Goal: Task Accomplishment & Management: Complete application form

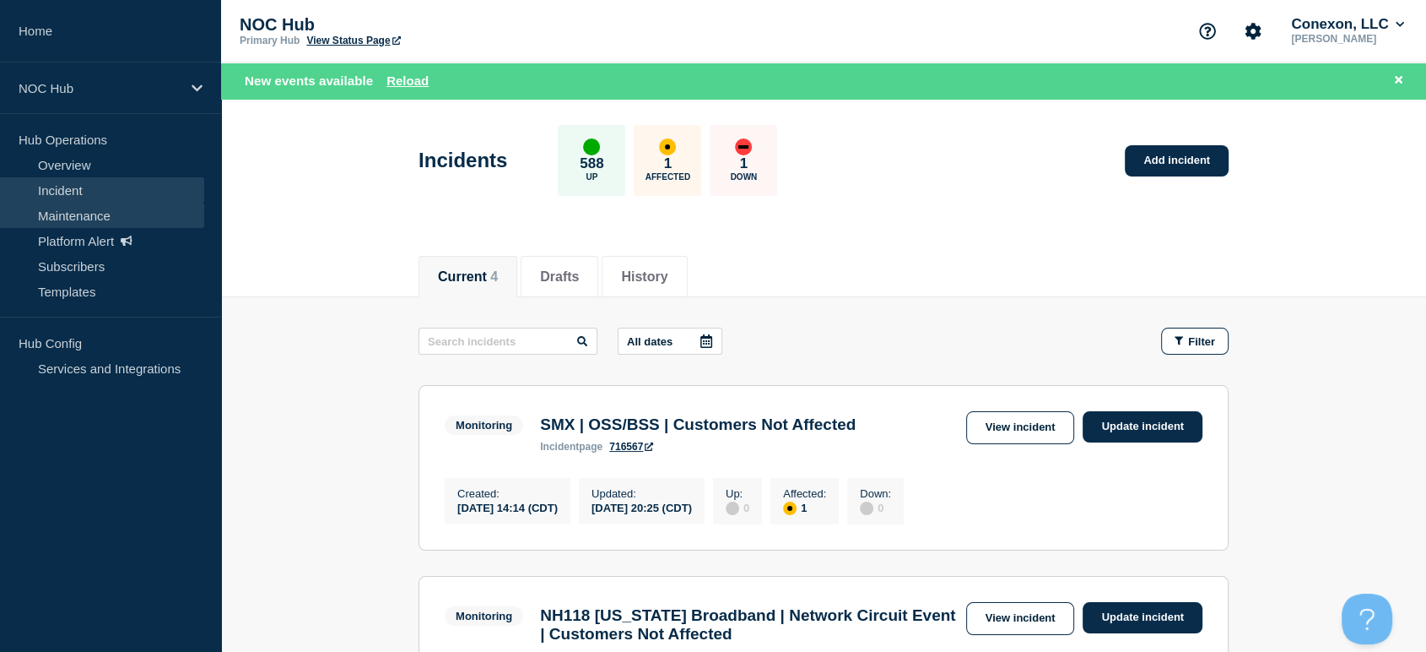
click at [129, 221] on link "Maintenance" at bounding box center [102, 215] width 204 height 25
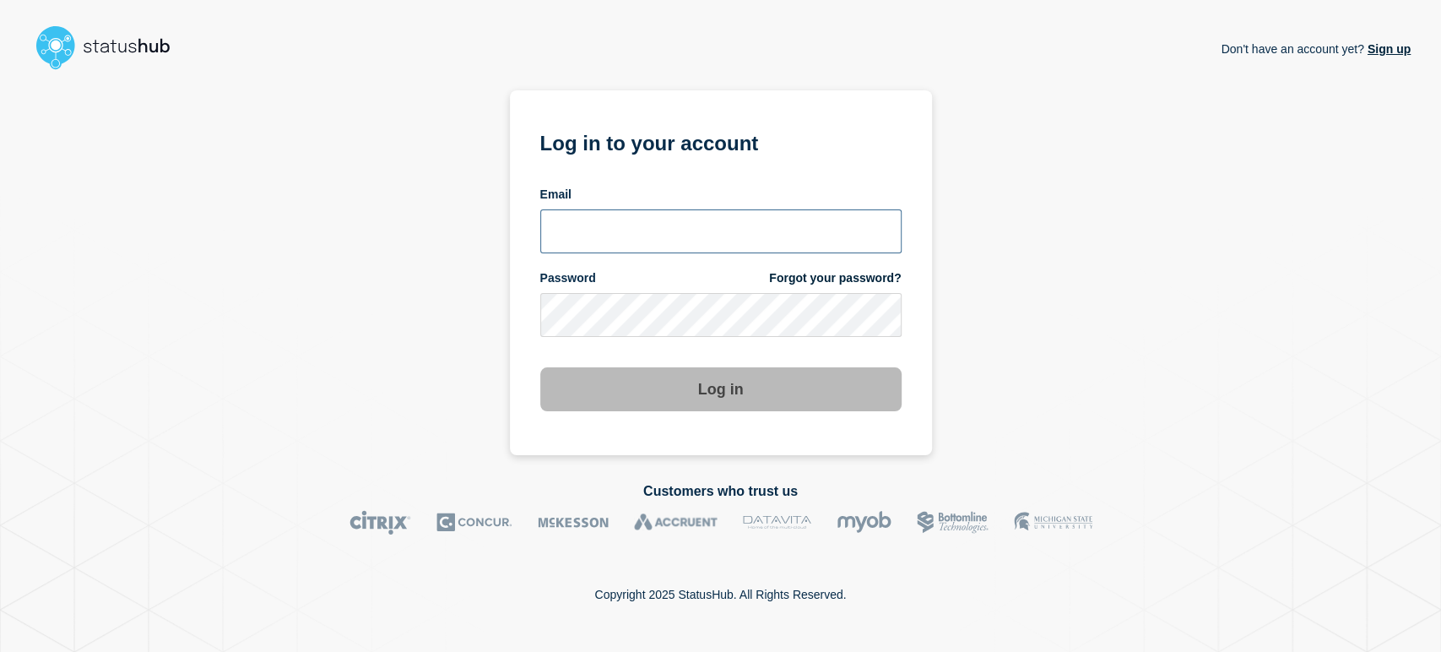
click at [625, 227] on input "email input" at bounding box center [720, 231] width 361 height 44
type input "sean.webb@conexon.us"
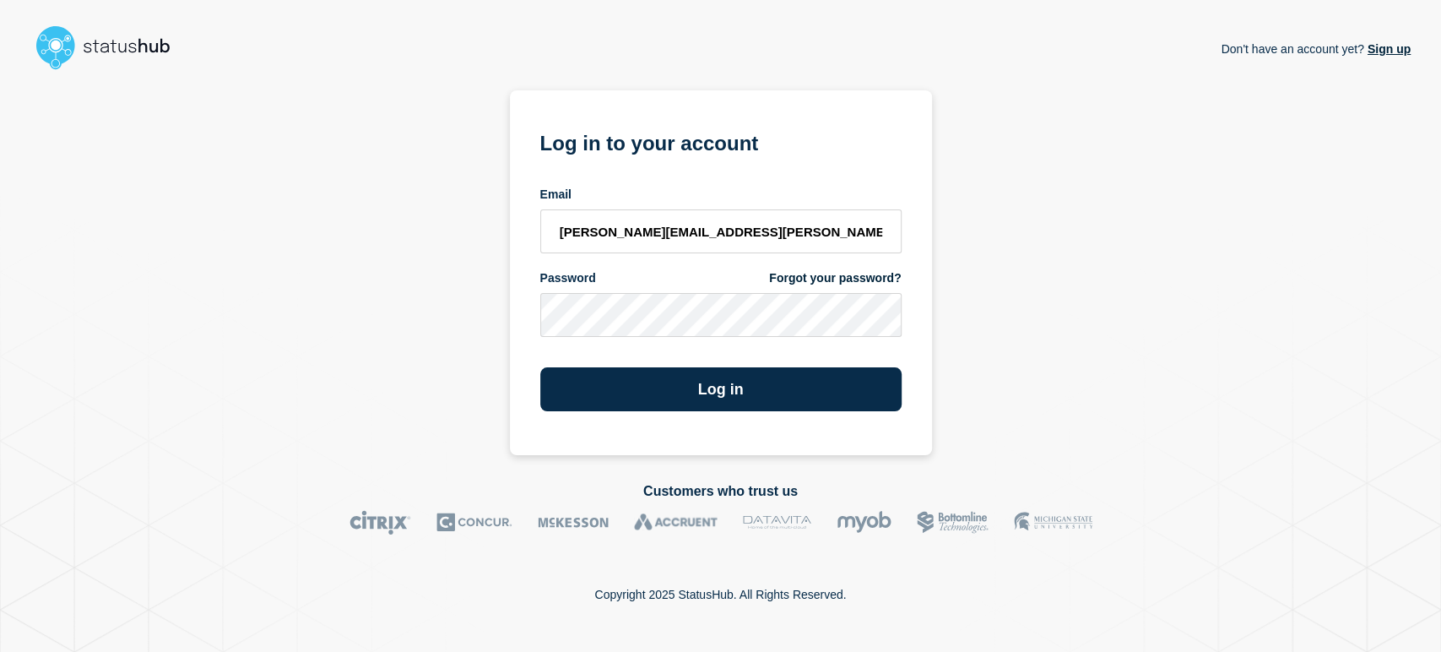
click at [540, 367] on button "Log in" at bounding box center [720, 389] width 361 height 44
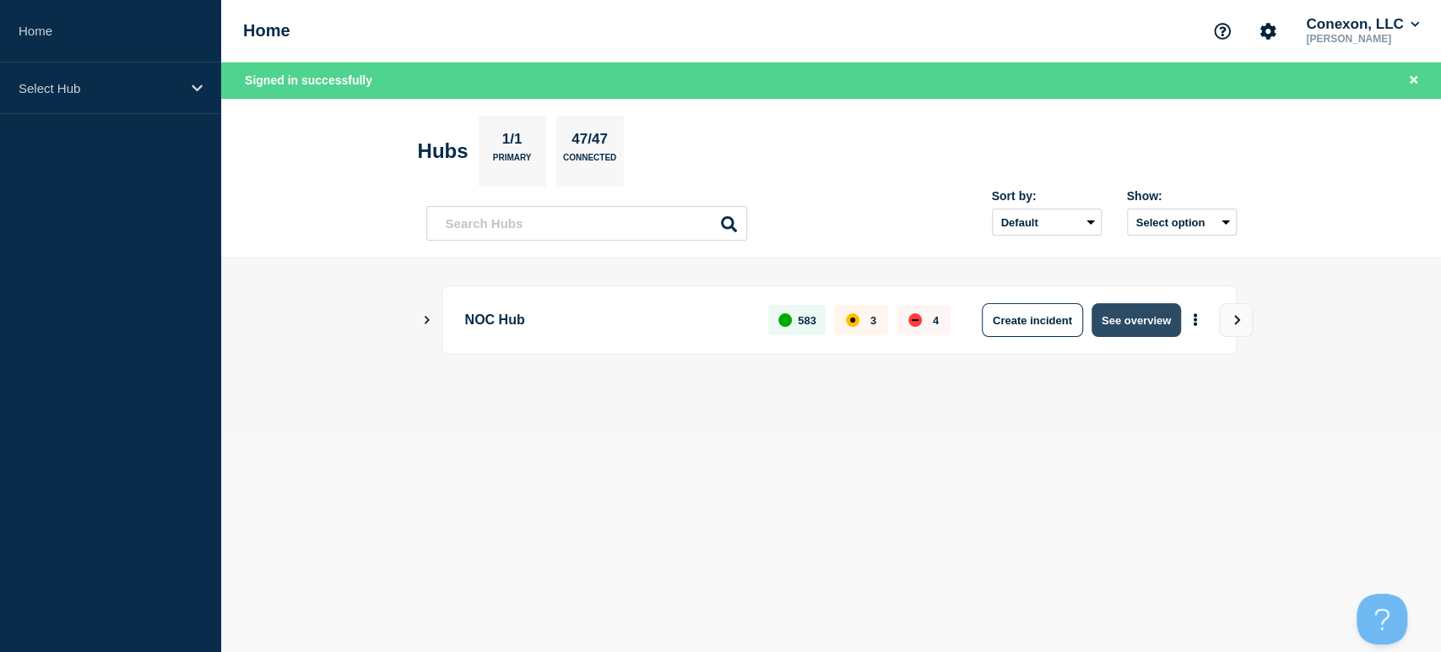
click at [1134, 323] on button "See overview" at bounding box center [1135, 320] width 89 height 34
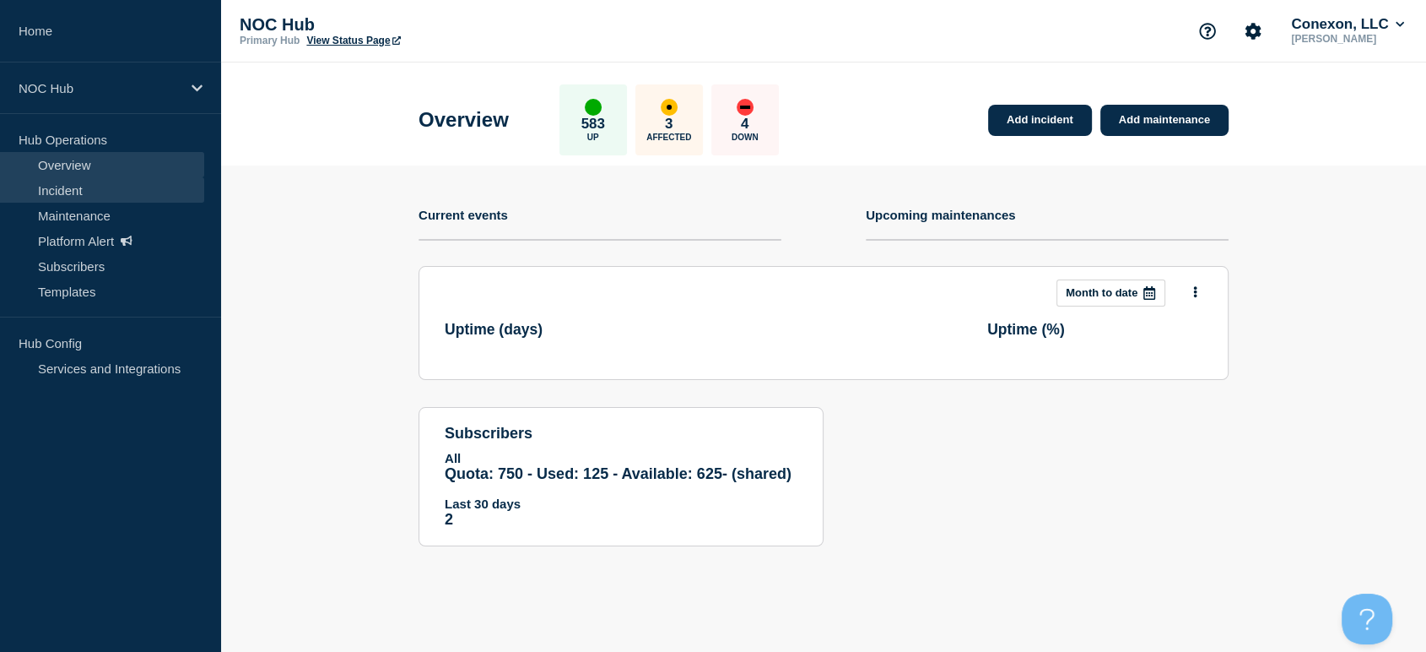
click at [62, 193] on link "Incident" at bounding box center [102, 189] width 204 height 25
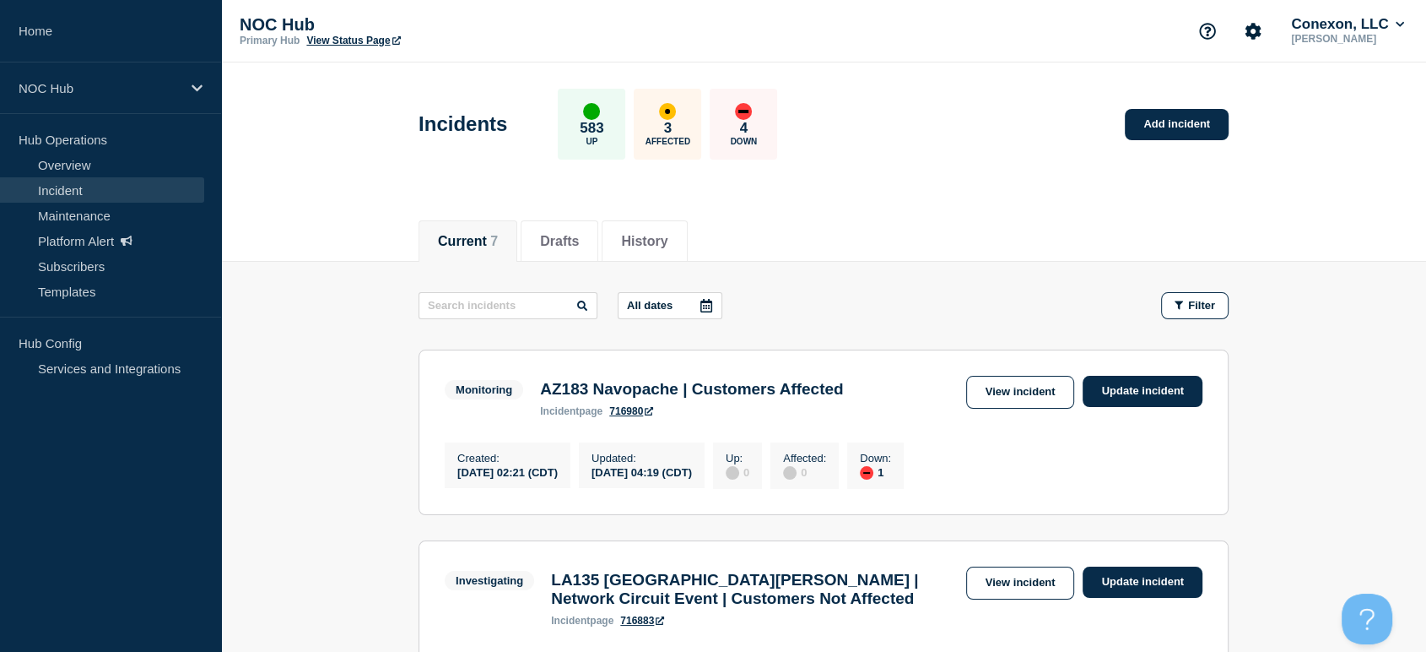
scroll to position [187, 0]
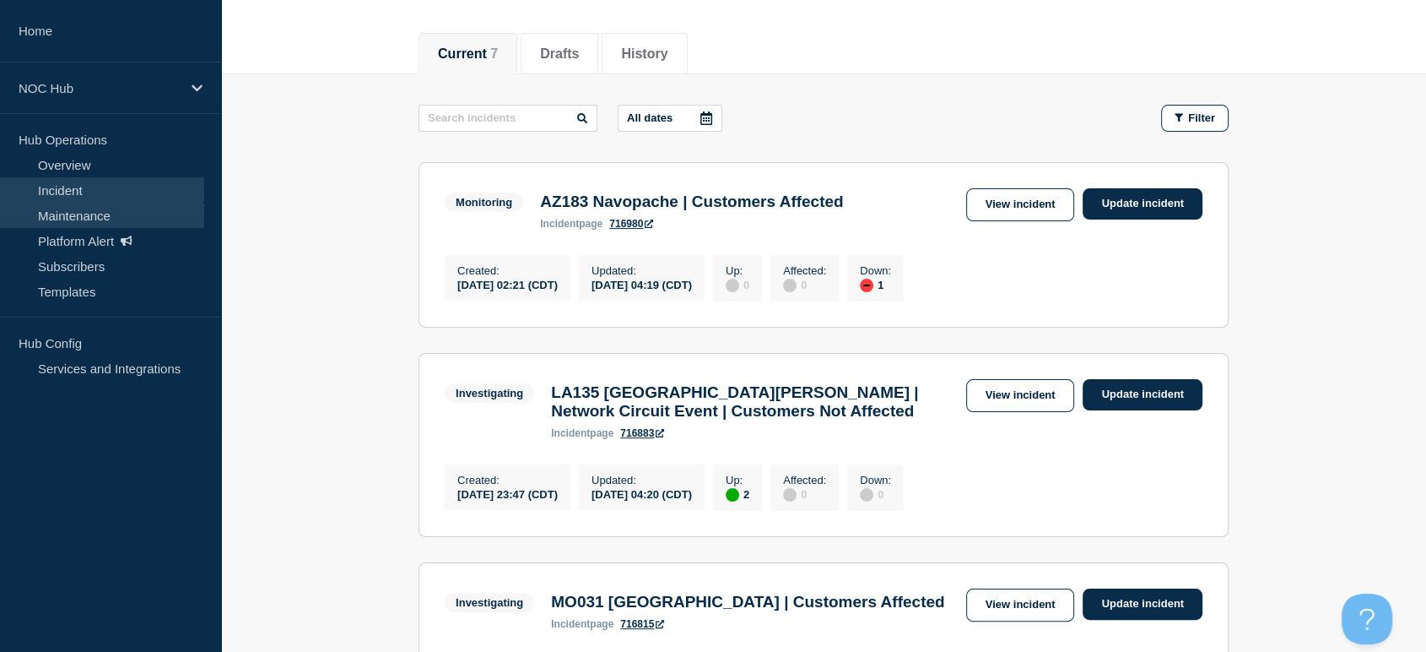
click at [77, 217] on link "Maintenance" at bounding box center [102, 215] width 204 height 25
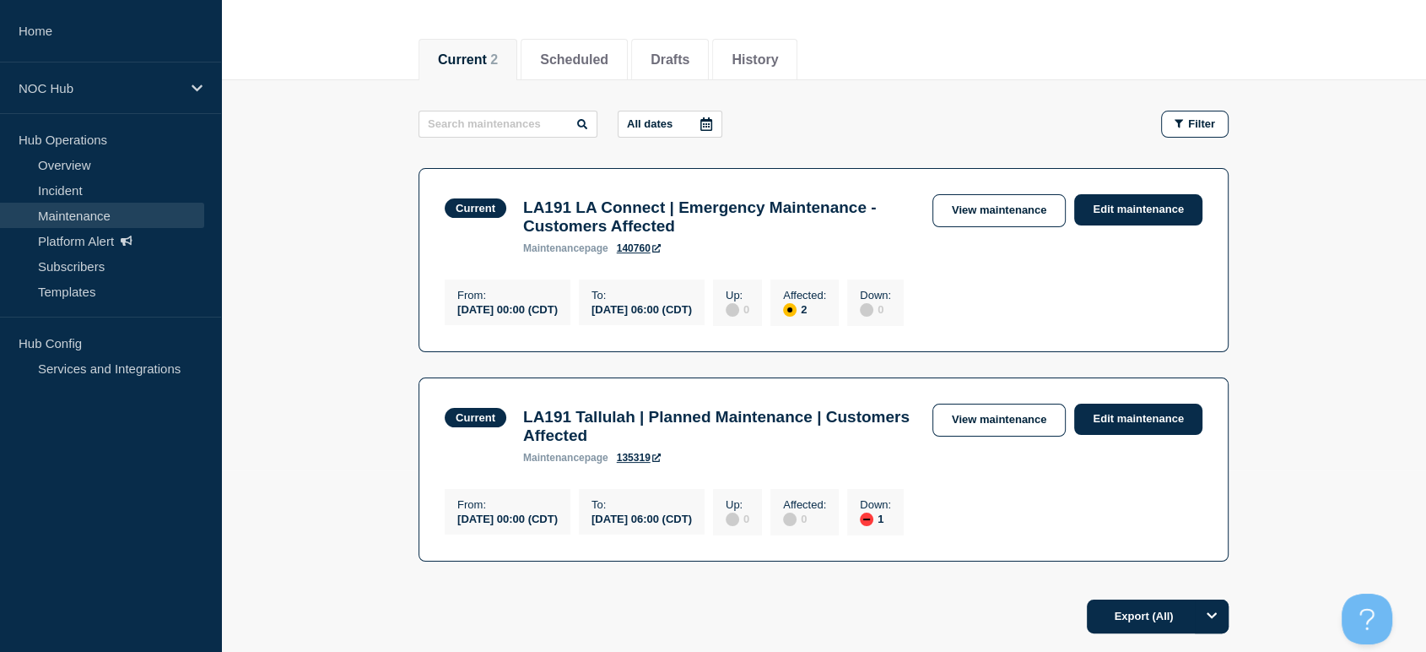
scroll to position [187, 0]
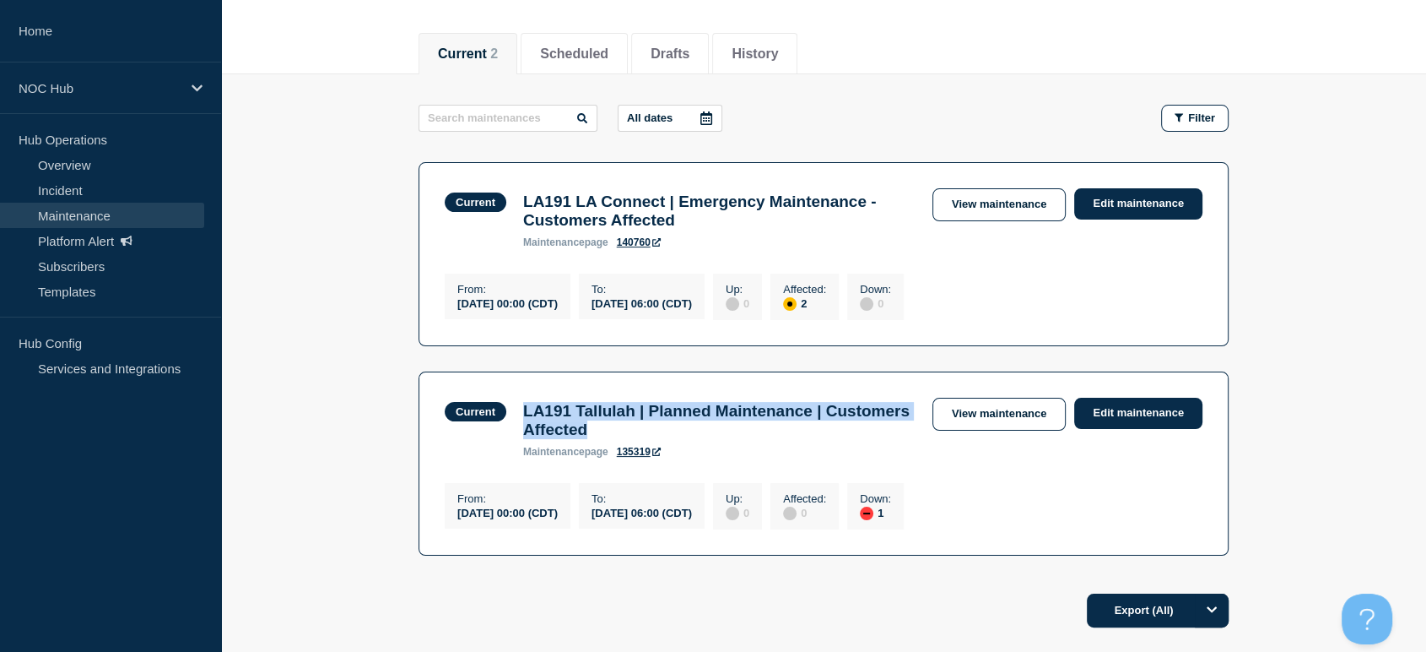
drag, startPoint x: 702, startPoint y: 450, endPoint x: 641, endPoint y: 440, distance: 61.6
click at [527, 429] on h3 "LA191 Tallulah | Planned Maintenance | Customers Affected" at bounding box center [719, 420] width 392 height 37
click at [794, 439] on h3 "LA191 Tallulah | Planned Maintenance | Customers Affected" at bounding box center [719, 420] width 392 height 37
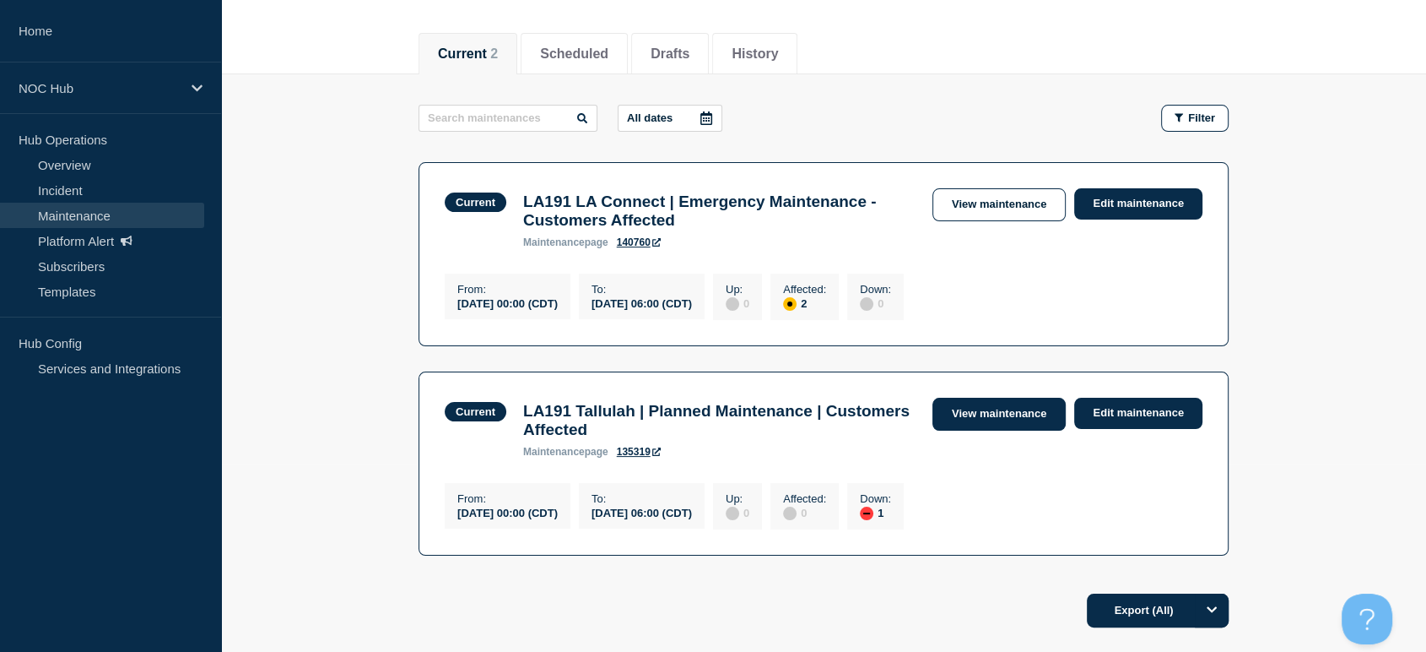
click at [1015, 430] on link "View maintenance" at bounding box center [999, 414] width 133 height 33
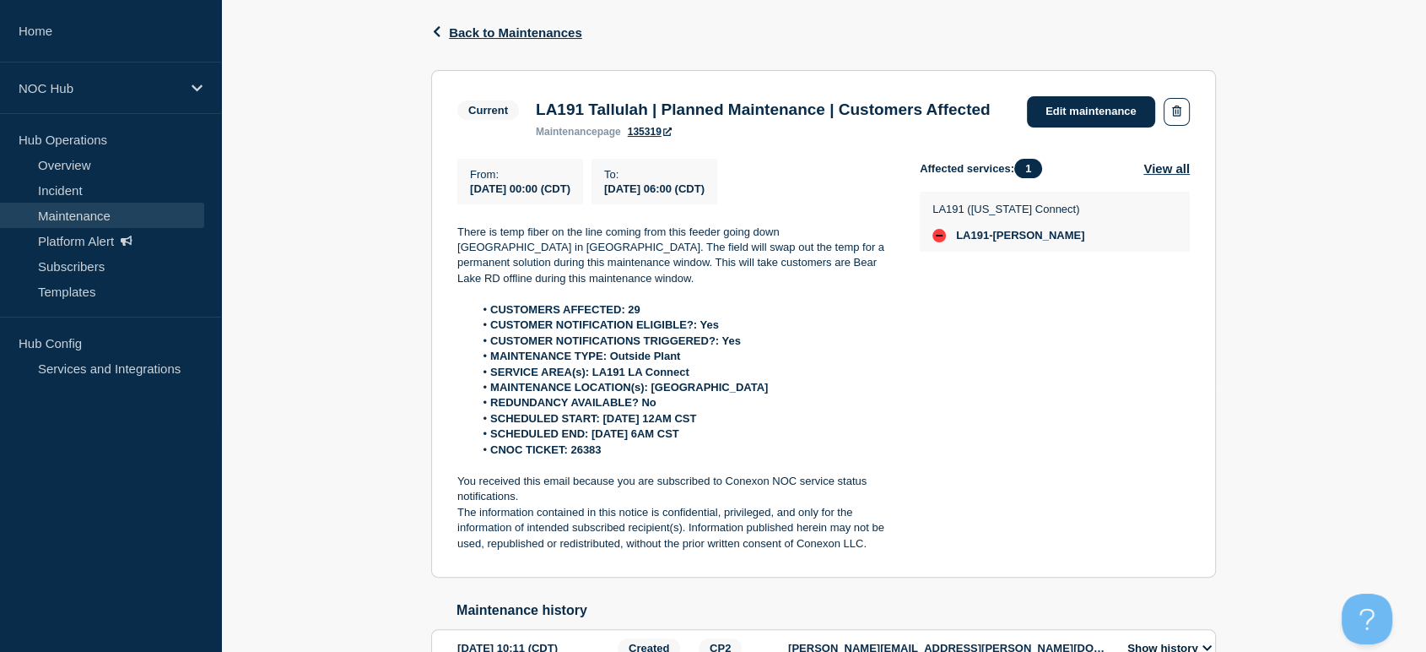
scroll to position [281, 0]
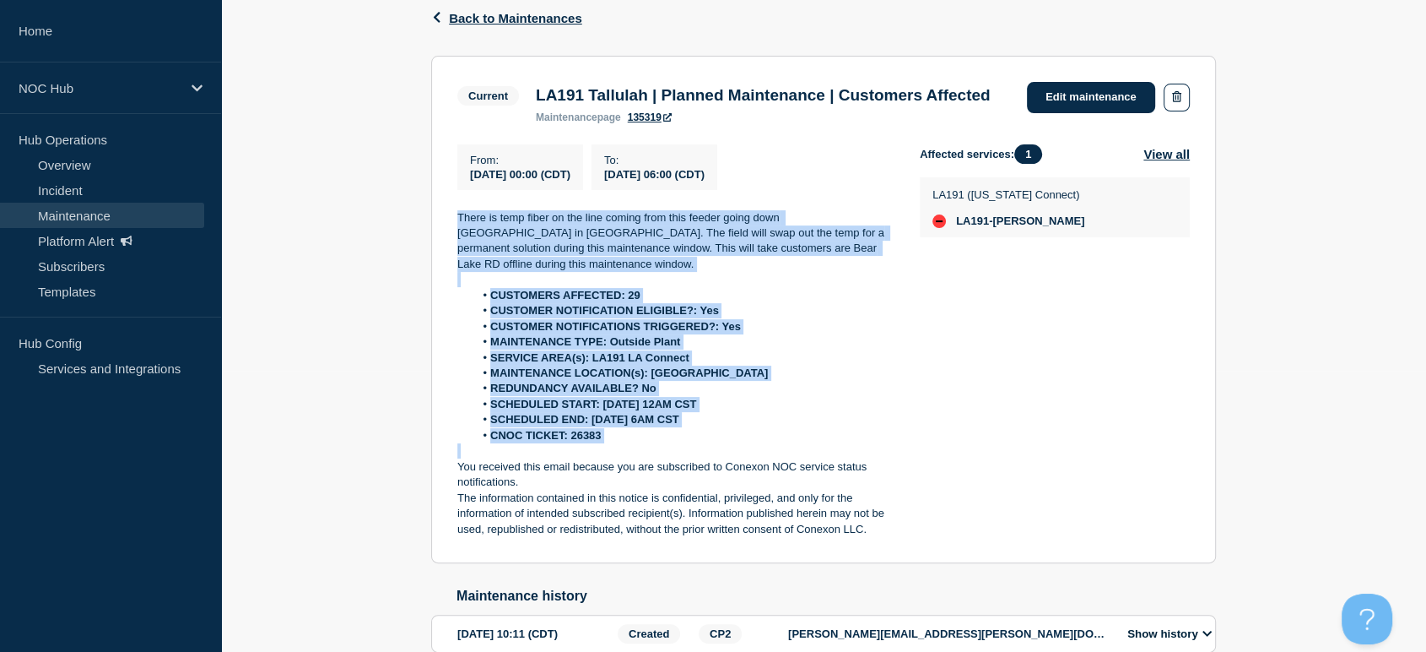
drag, startPoint x: 670, startPoint y: 475, endPoint x: 412, endPoint y: 237, distance: 351.2
click at [412, 237] on div "Back Back to Maintenances Current LA191 Tallulah | Planned Maintenance | Custom…" at bounding box center [823, 344] width 1205 height 726
copy div "There is temp fiber on the line coming from this feeder going down Bear Lake RD…"
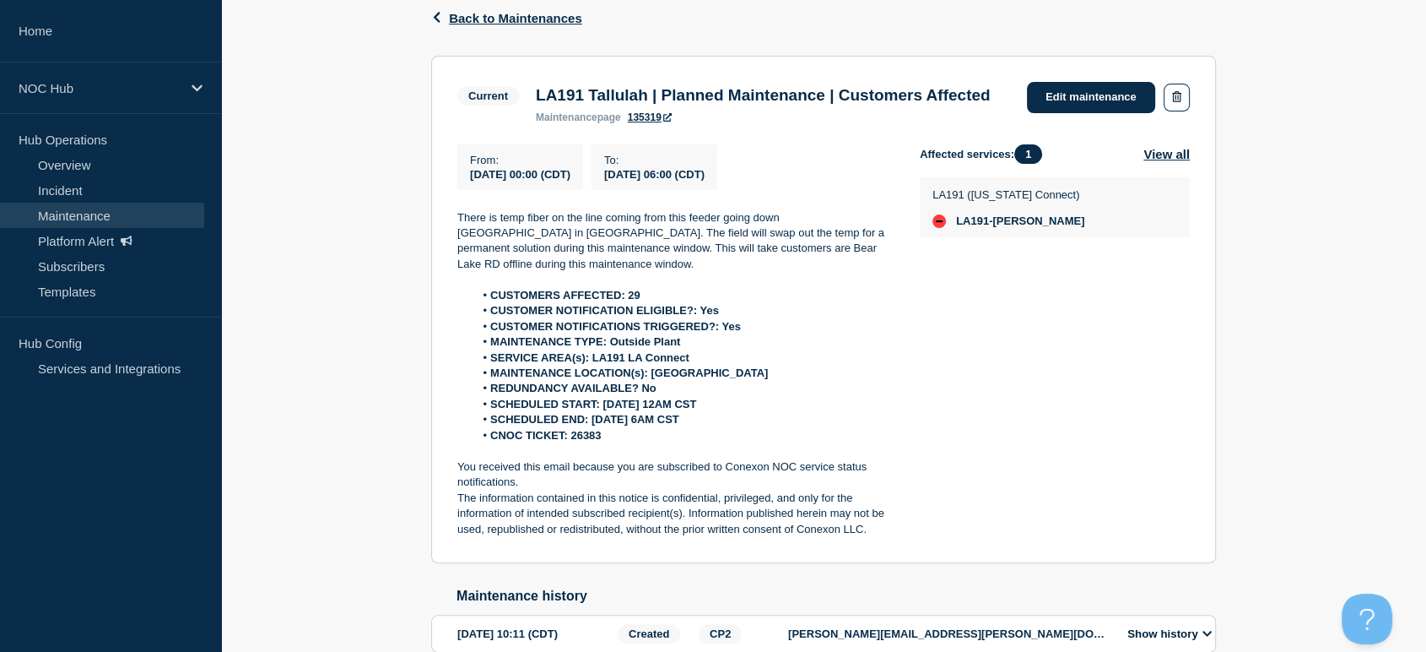
click at [931, 537] on div "Affected services: 1 View all LA191 (Louisiana Connect) LA191-Tallulah" at bounding box center [1055, 340] width 270 height 393
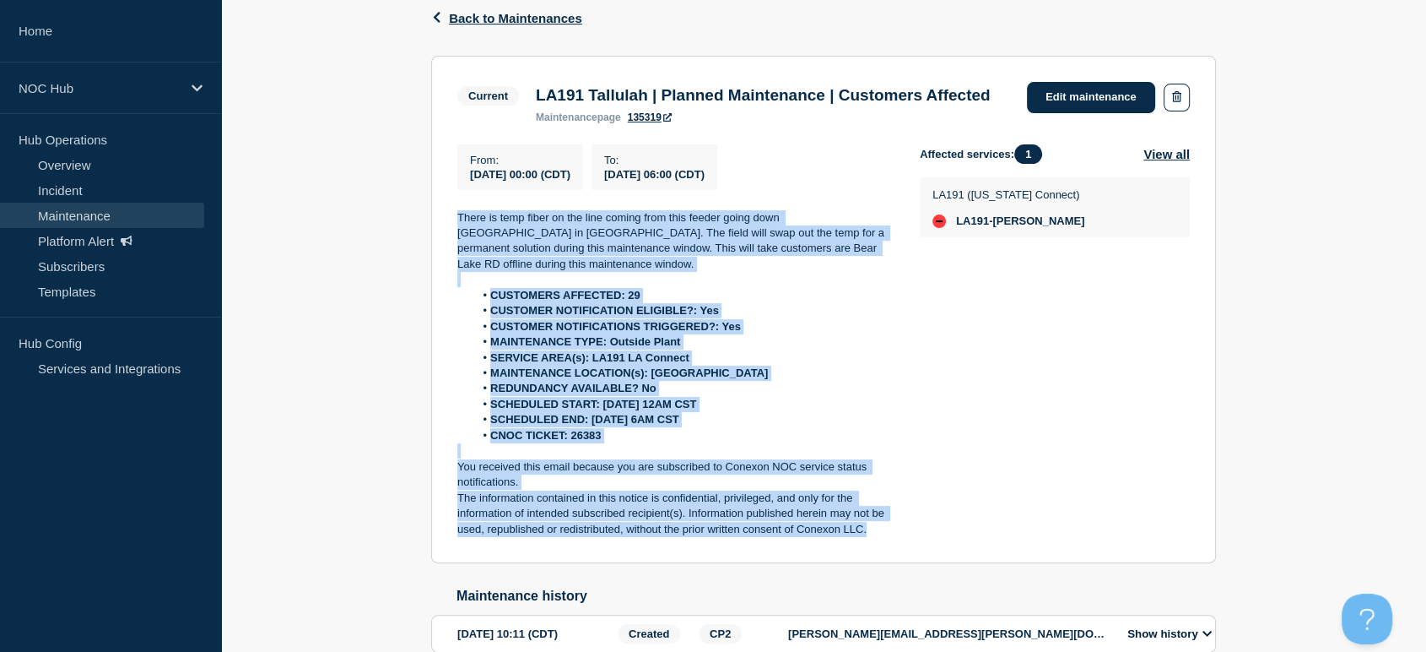
drag, startPoint x: 901, startPoint y: 566, endPoint x: 412, endPoint y: 224, distance: 597.1
click at [412, 224] on div "Back Back to Maintenances Current LA191 Tallulah | Planned Maintenance | Custom…" at bounding box center [823, 344] width 1205 height 726
copy div "There is temp fiber on the line coming from this feeder going down Bear Lake RD…"
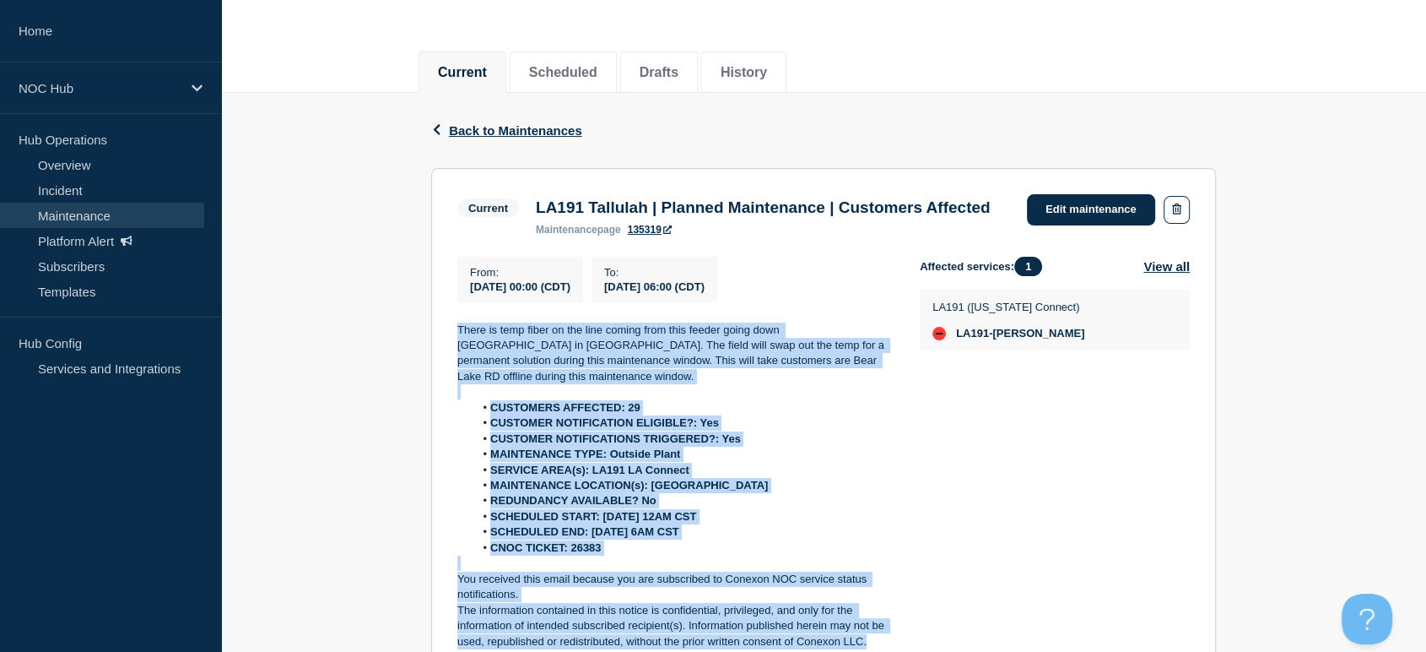
scroll to position [0, 0]
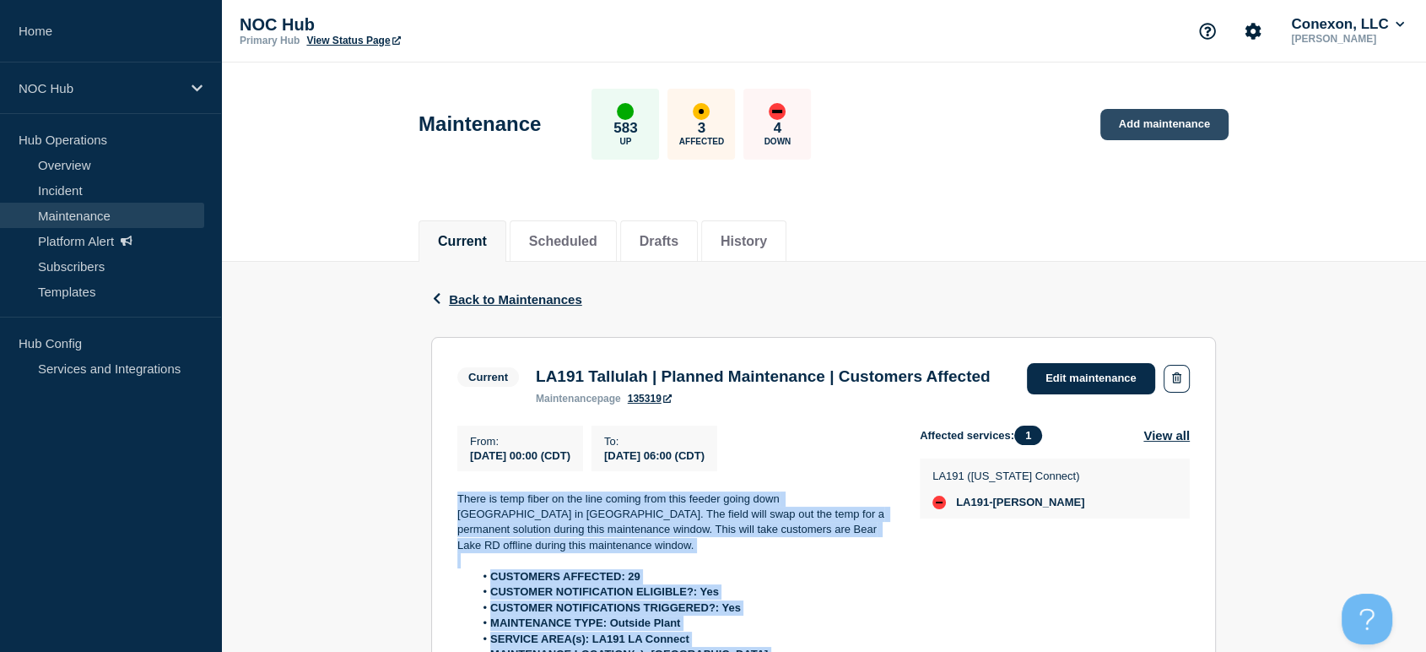
click at [1210, 130] on link "Add maintenance" at bounding box center [1165, 124] width 128 height 31
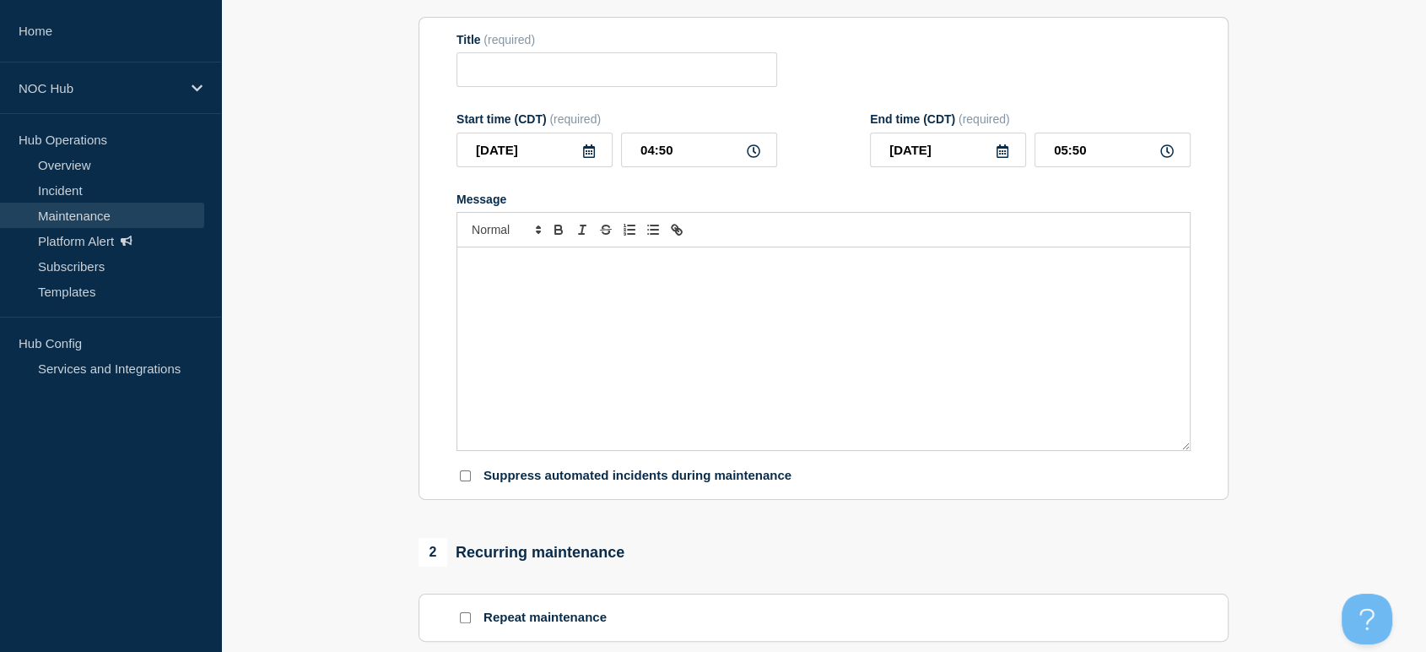
scroll to position [187, 0]
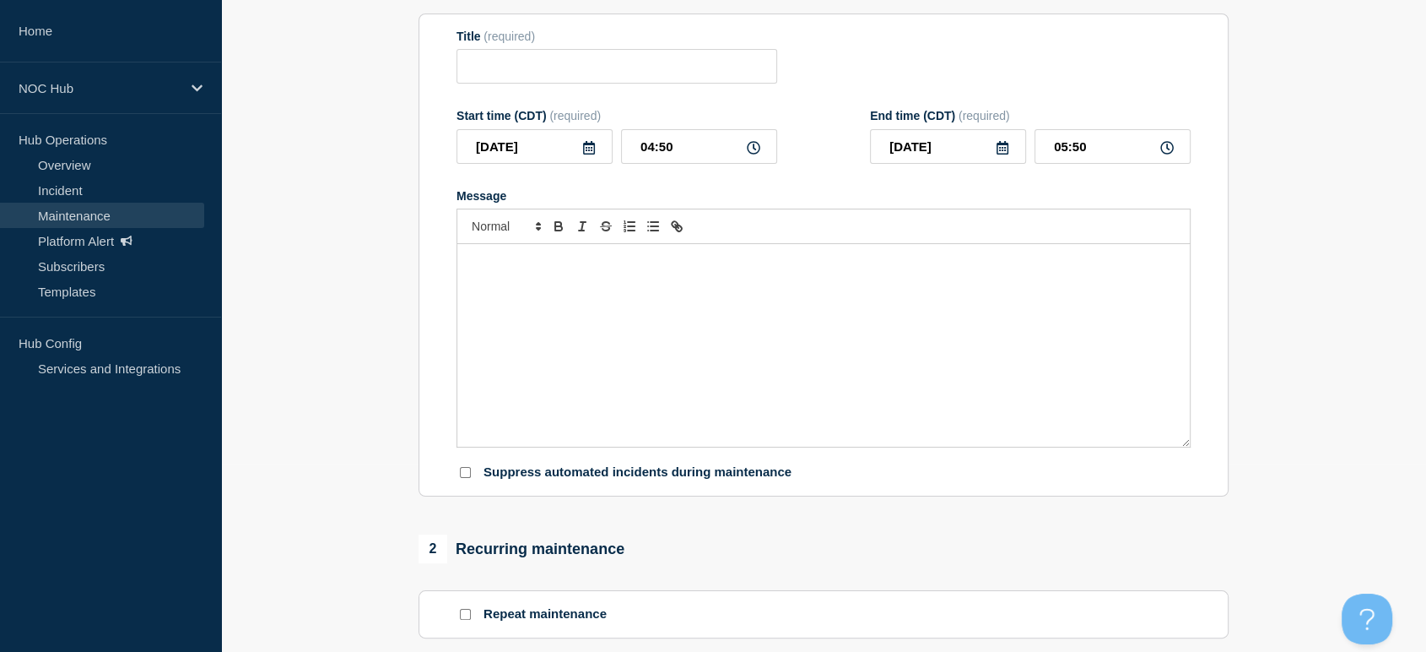
click at [689, 304] on div "Message" at bounding box center [823, 345] width 733 height 203
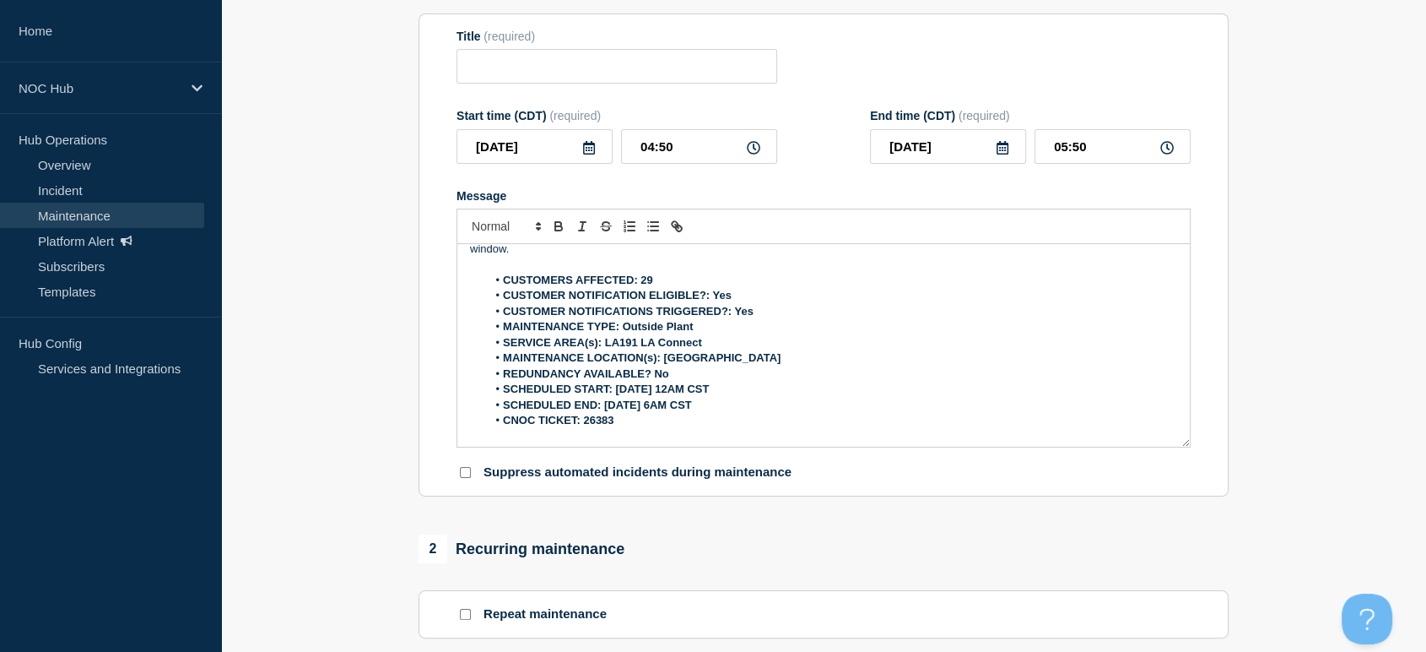
scroll to position [0, 0]
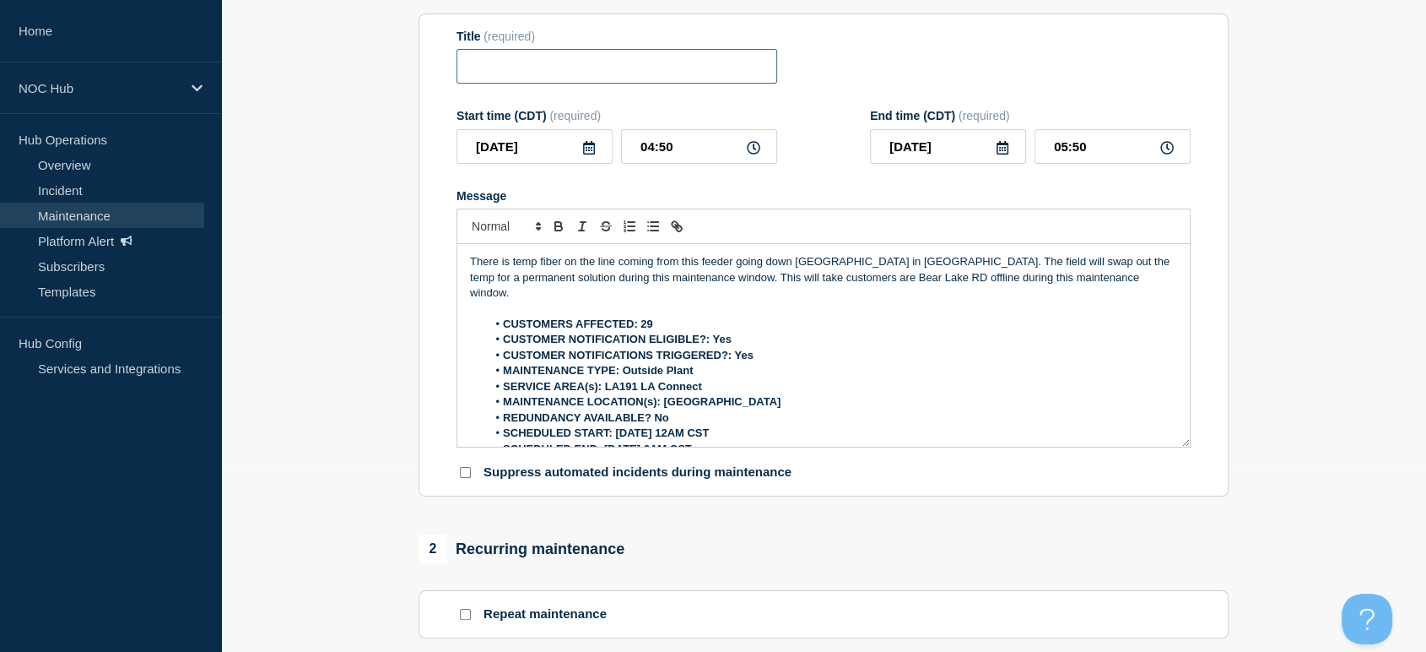
click at [547, 79] on input "Title" at bounding box center [617, 66] width 321 height 35
type input "AZ183 Heber | Planned Maintenance | Customers Affected"
click at [670, 317] on li "CUSTOMERS AFFECTED: 29" at bounding box center [832, 324] width 691 height 15
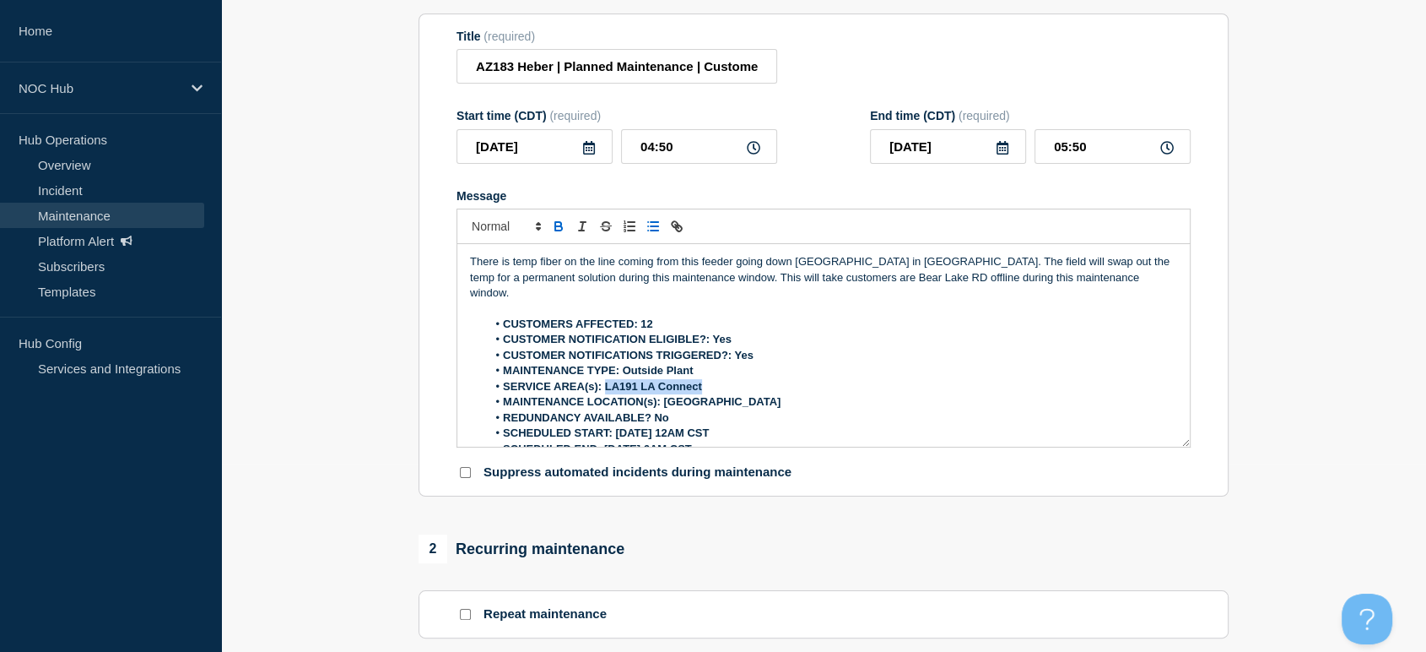
drag, startPoint x: 704, startPoint y: 376, endPoint x: 608, endPoint y: 380, distance: 96.3
click at [608, 380] on li "SERVICE AREA(s): LA191 LA Connect" at bounding box center [832, 386] width 691 height 15
drag, startPoint x: 706, startPoint y: 393, endPoint x: 664, endPoint y: 394, distance: 41.4
click at [664, 394] on li "MAINTENANCE LOCATION(s): Tallulah" at bounding box center [832, 401] width 691 height 15
click at [706, 426] on strong "SCHEDULED START: 09/16/25 12AM CST" at bounding box center [606, 432] width 206 height 13
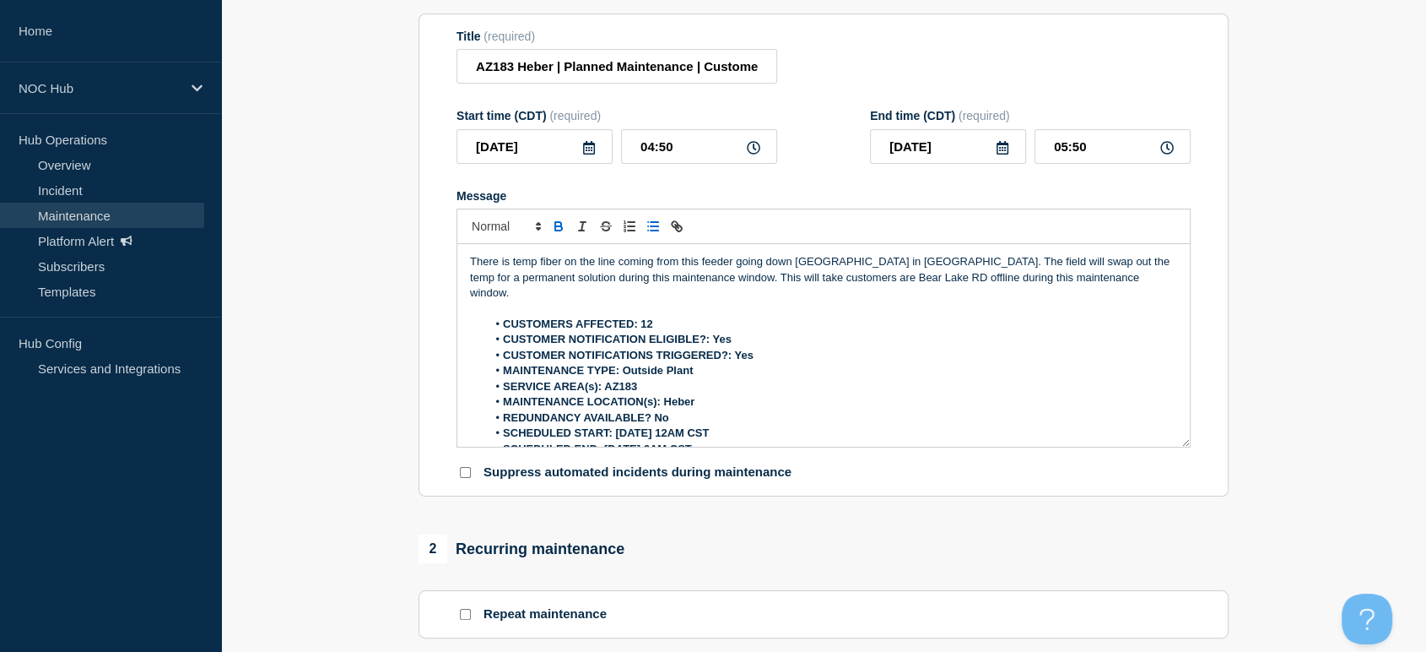
click at [702, 426] on strong "SCHEDULED START: 09/16/25 12AM CST" at bounding box center [606, 432] width 206 height 13
click at [630, 442] on strong "SCHEDULED END: 09/16/25 6AM CST" at bounding box center [597, 448] width 189 height 13
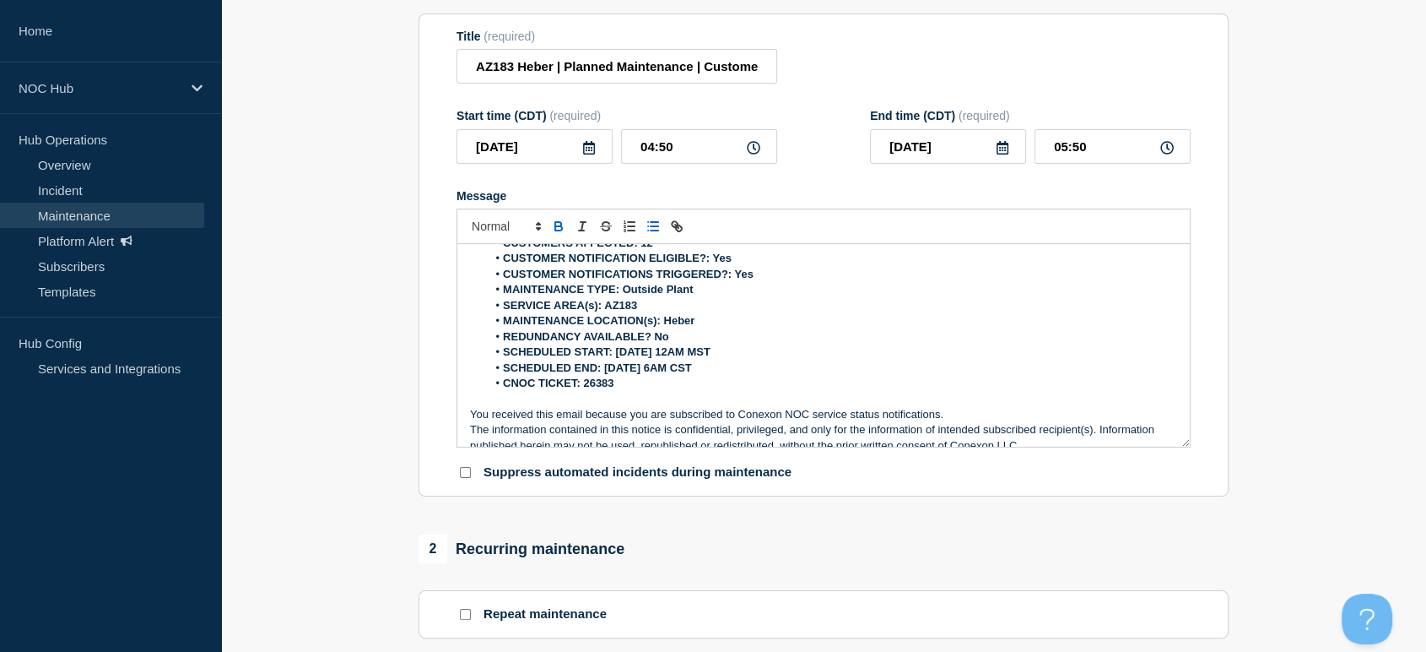
scroll to position [82, 0]
click at [654, 360] on strong "SCHEDULED END: 09/19/25 6AM CST" at bounding box center [597, 366] width 189 height 13
click at [621, 375] on li "CNOC TICKET: 26383" at bounding box center [832, 382] width 691 height 15
click at [681, 151] on input "04:50" at bounding box center [699, 146] width 156 height 35
click at [750, 150] on icon at bounding box center [754, 148] width 14 height 14
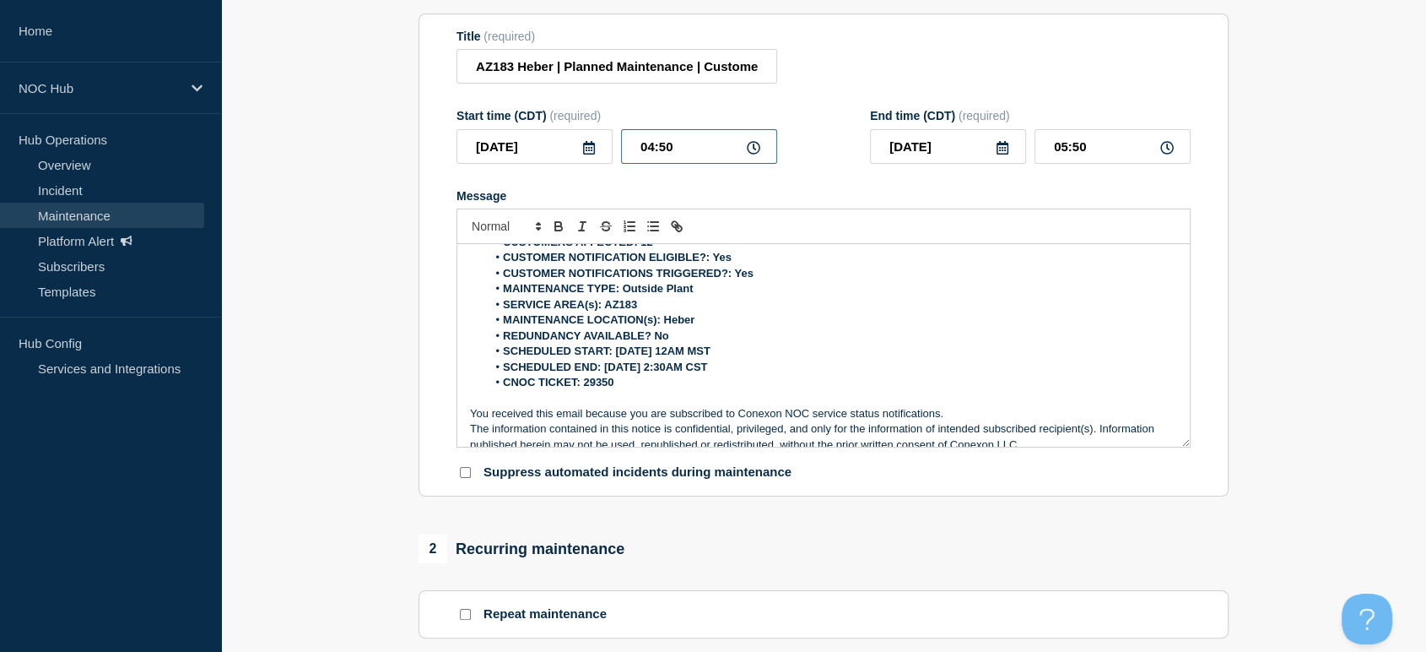
click at [731, 151] on input "04:50" at bounding box center [699, 146] width 156 height 35
drag, startPoint x: 732, startPoint y: 151, endPoint x: 582, endPoint y: 142, distance: 150.5
click at [582, 142] on div "2025-09-16 04:50" at bounding box center [617, 146] width 321 height 35
type input "01:00"
type input "02:00"
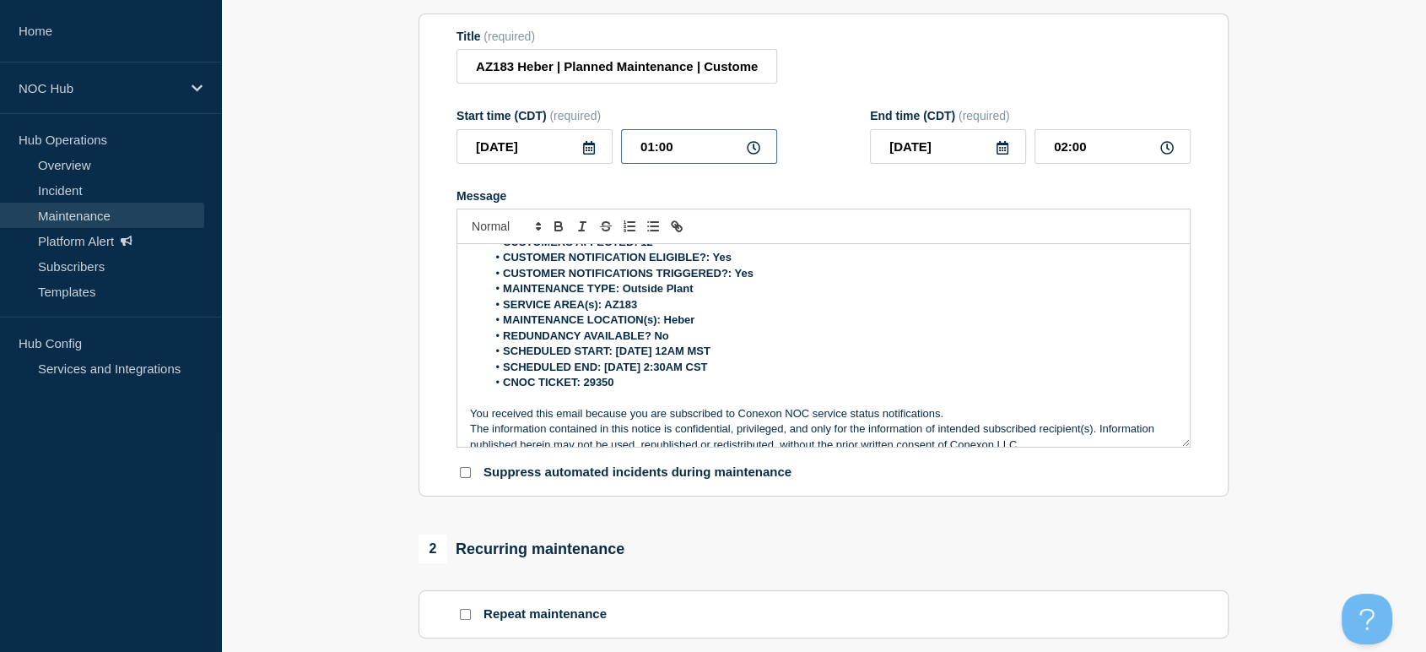
scroll to position [0, 0]
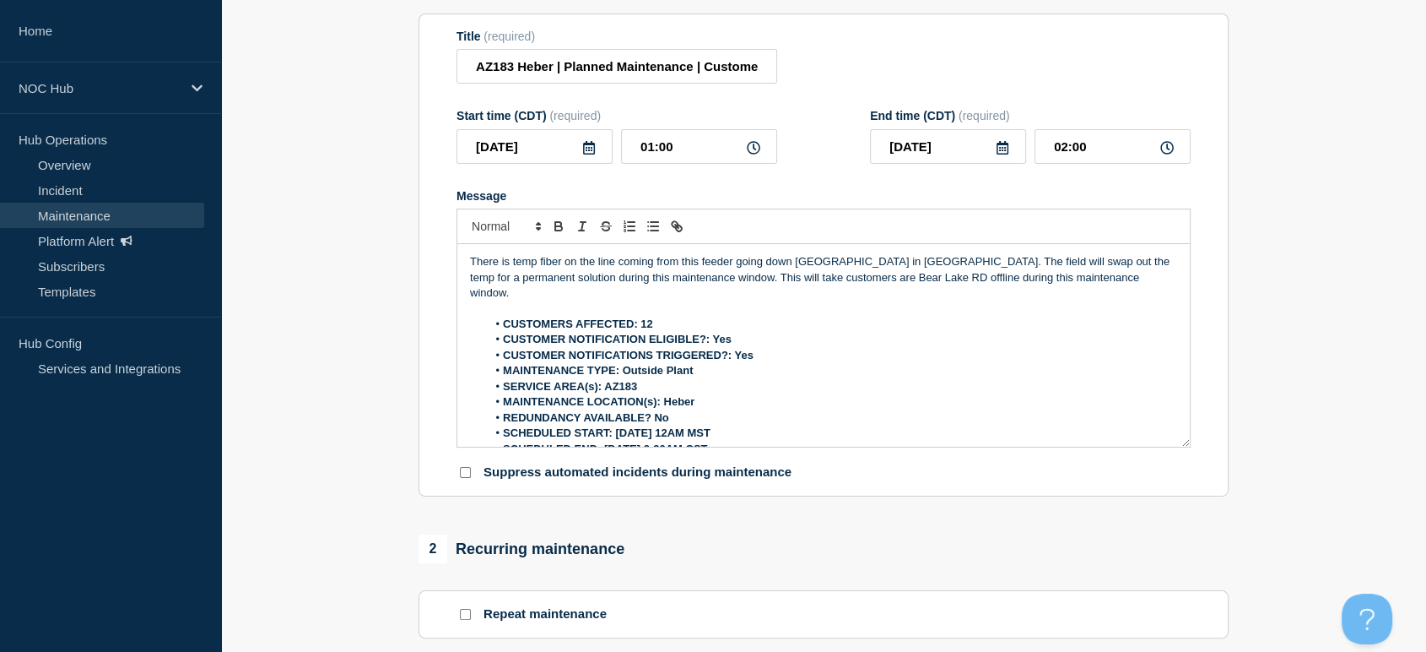
click at [704, 426] on strong "SCHEDULED START: 09/16/25 12AM MST" at bounding box center [607, 432] width 208 height 13
click at [671, 426] on strong "SCHEDULED START: 09/16/25 12AM MST" at bounding box center [607, 432] width 208 height 13
click at [699, 426] on strong "SCHEDULED START: 09/16/25 1AM MST" at bounding box center [604, 432] width 202 height 13
click at [667, 426] on strong "SCHEDULED START: 09/16/25 1AM CST" at bounding box center [603, 432] width 200 height 13
click at [656, 442] on strong "SCHEDULED END: 09/19/25 2:30AM CST" at bounding box center [605, 448] width 204 height 13
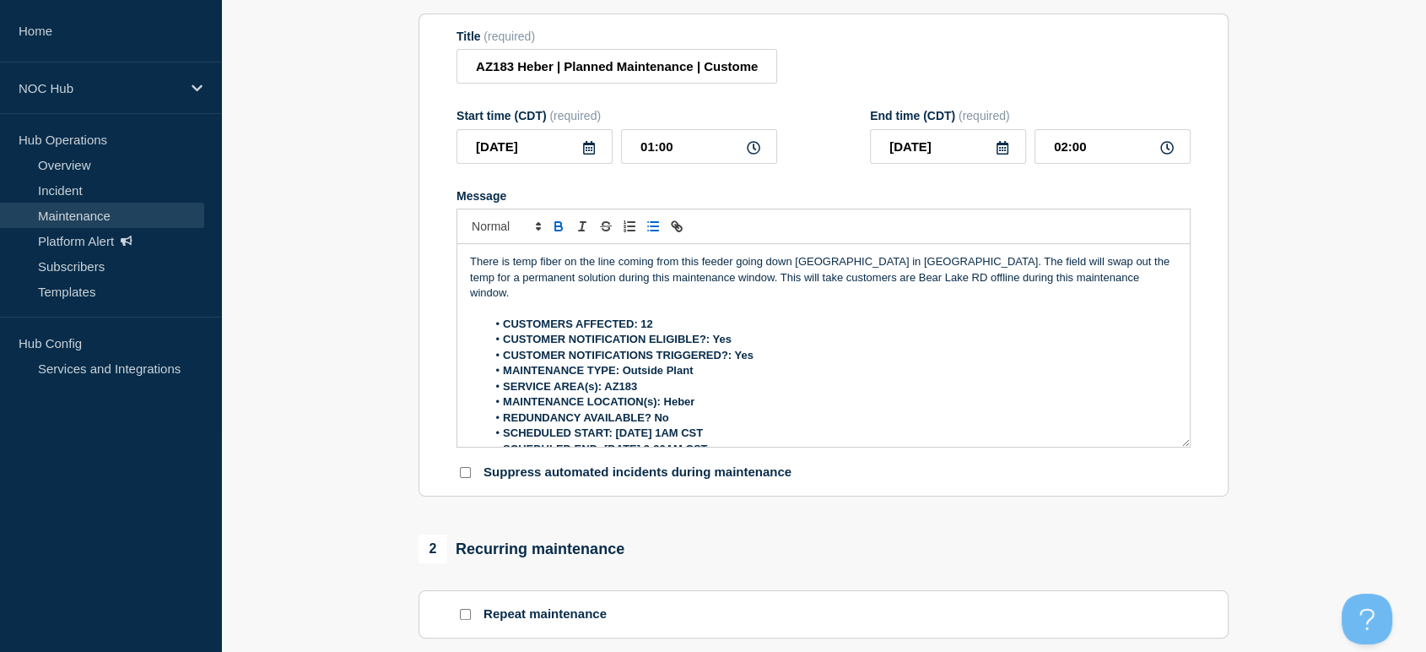
click at [1310, 234] on section "1 Provide details Title (required) AZ183 Heber | Planned Maintenance | Customer…" at bounding box center [823, 544] width 1205 height 1172
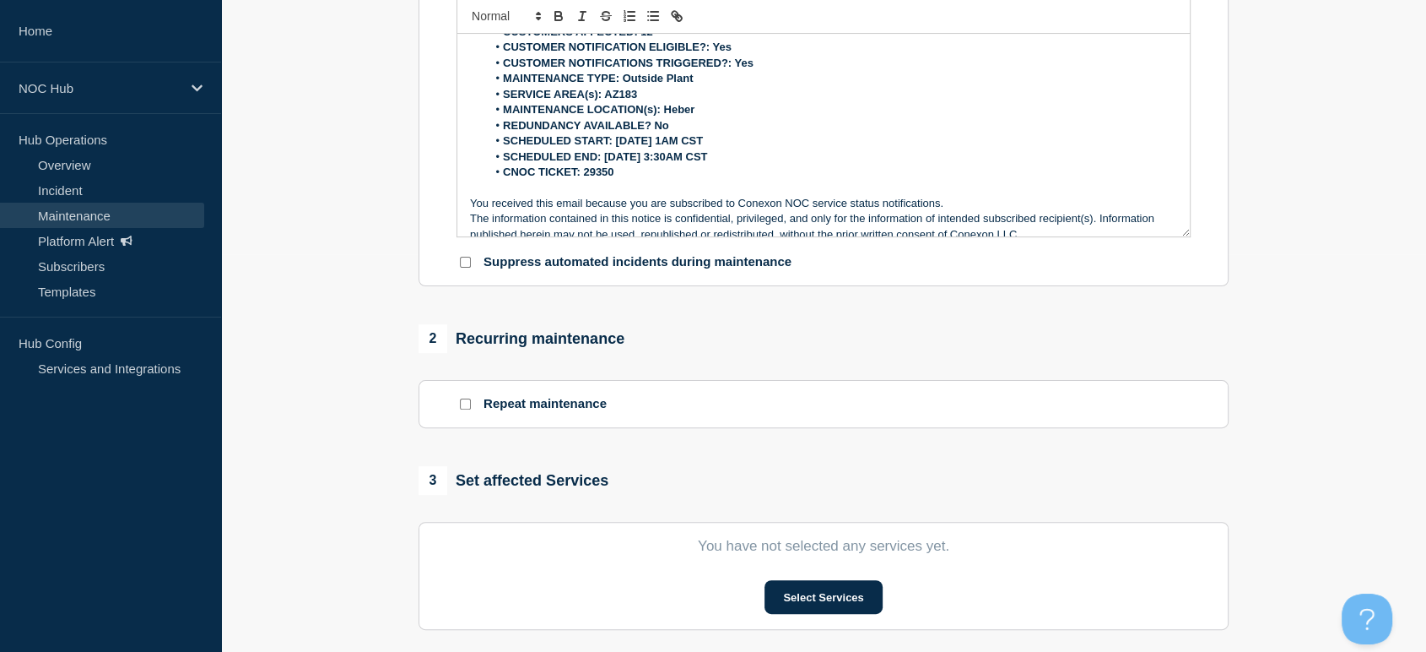
scroll to position [468, 0]
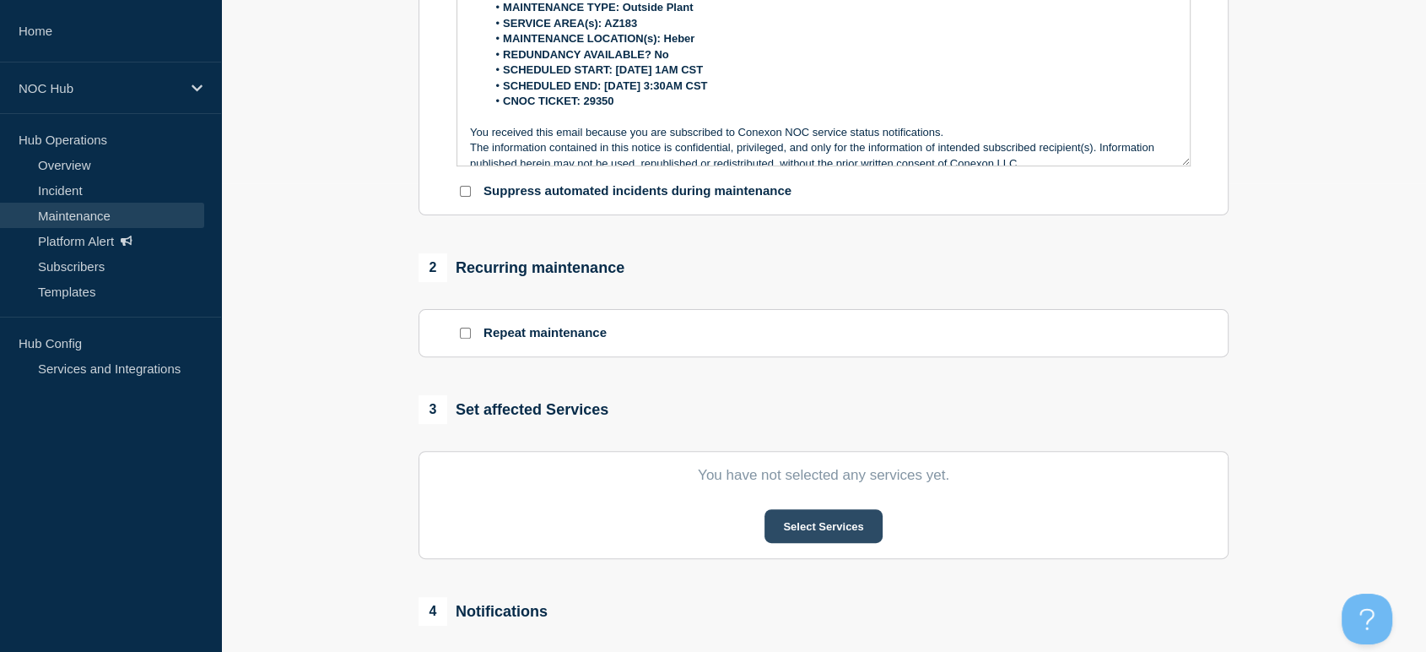
click at [848, 540] on button "Select Services" at bounding box center [823, 526] width 117 height 34
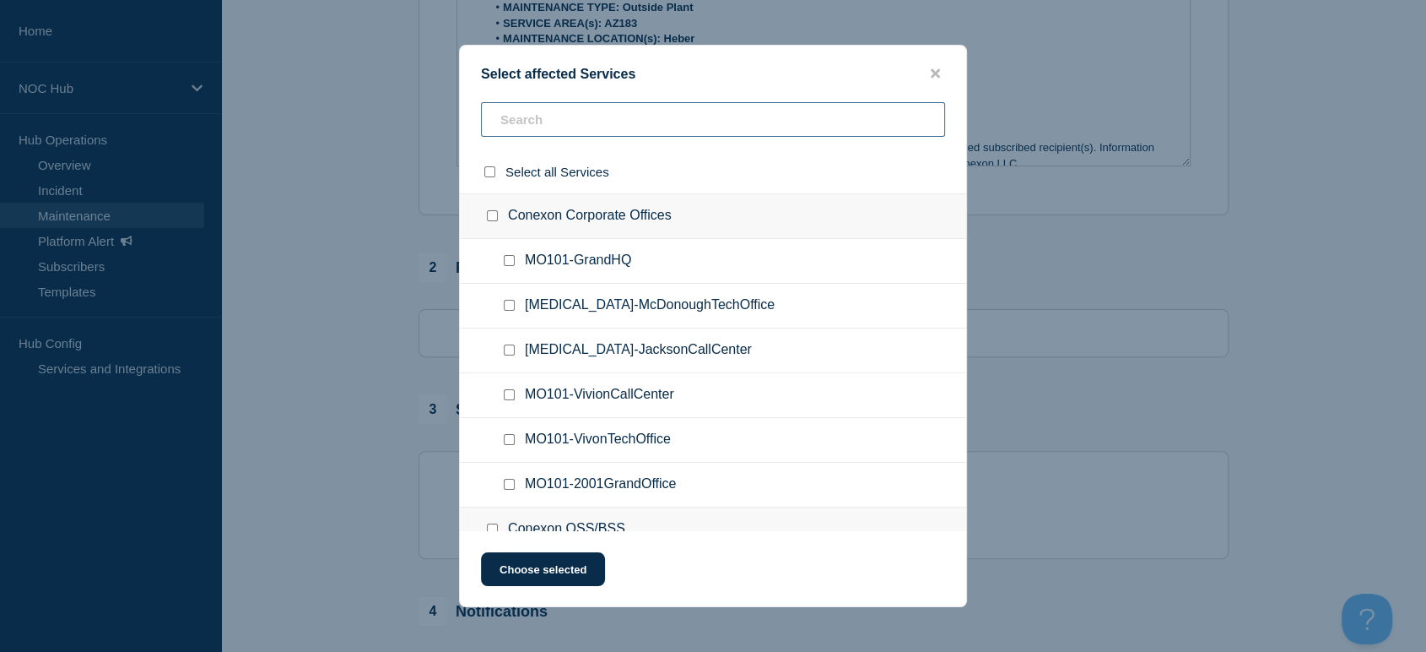
click at [620, 117] on input "text" at bounding box center [713, 119] width 464 height 35
type input "az"
click at [507, 303] on input "AZ183-Heber checkbox" at bounding box center [509, 305] width 11 height 11
checkbox input "true"
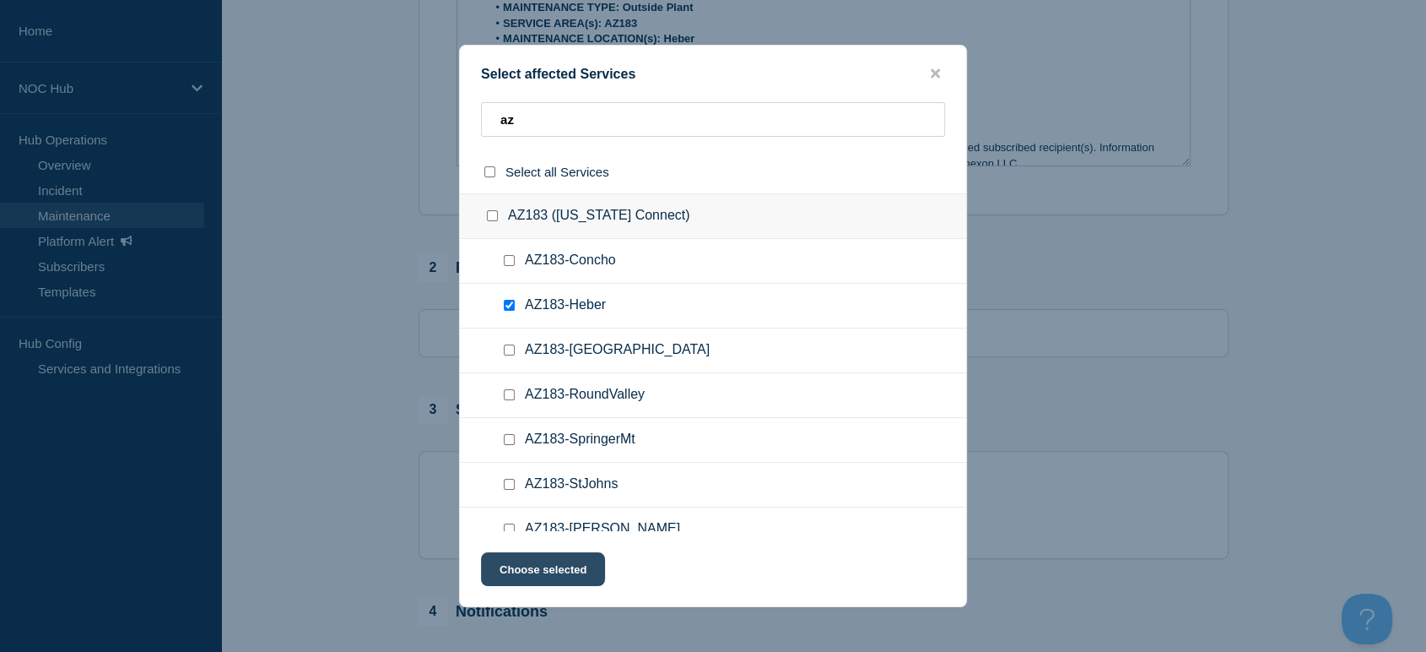
click at [558, 575] on button "Choose selected" at bounding box center [543, 569] width 124 height 34
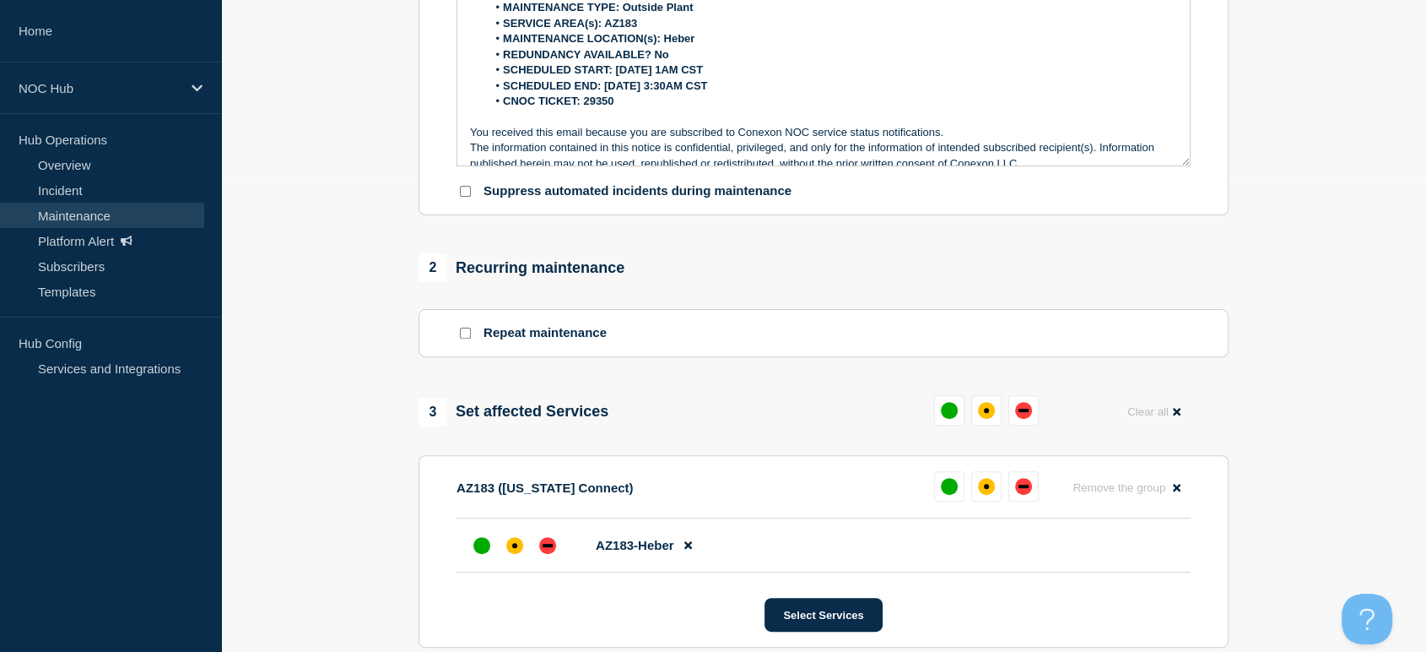
scroll to position [750, 0]
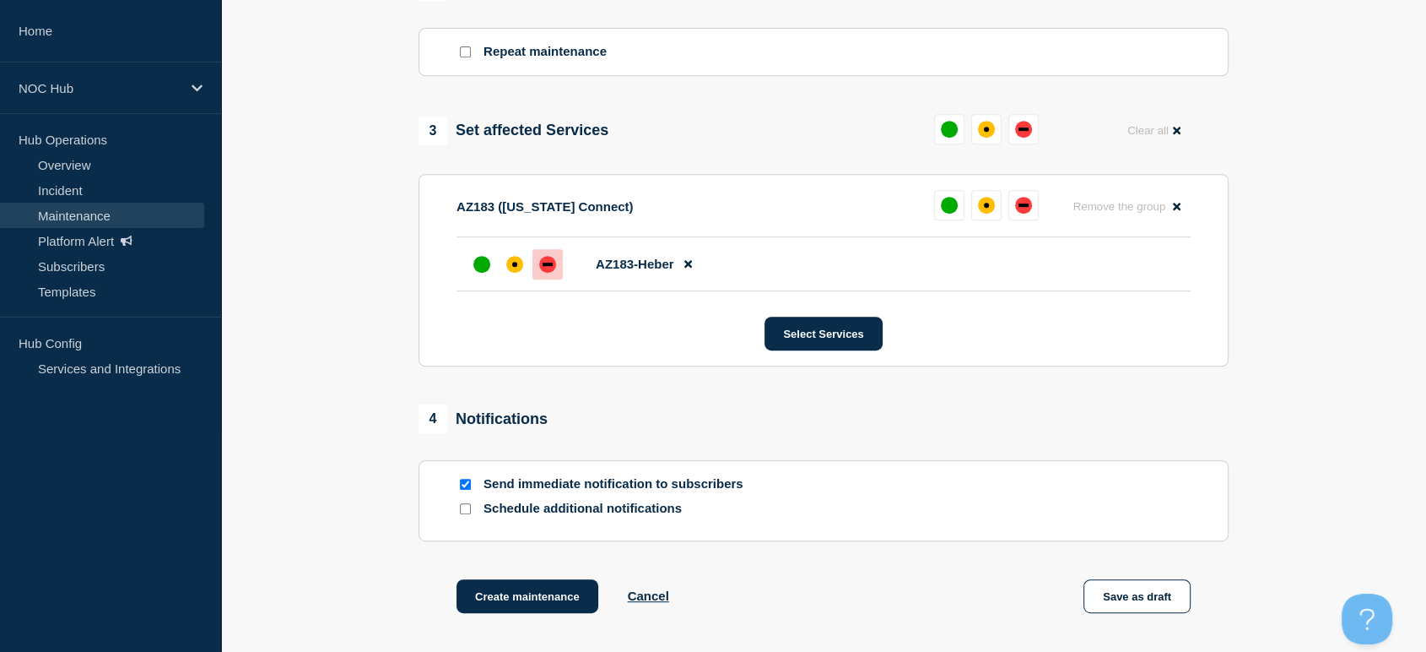
click at [544, 273] on div "down" at bounding box center [547, 264] width 17 height 17
click at [464, 488] on input "Send immediate notification to subscribers" at bounding box center [465, 484] width 11 height 11
checkbox input "false"
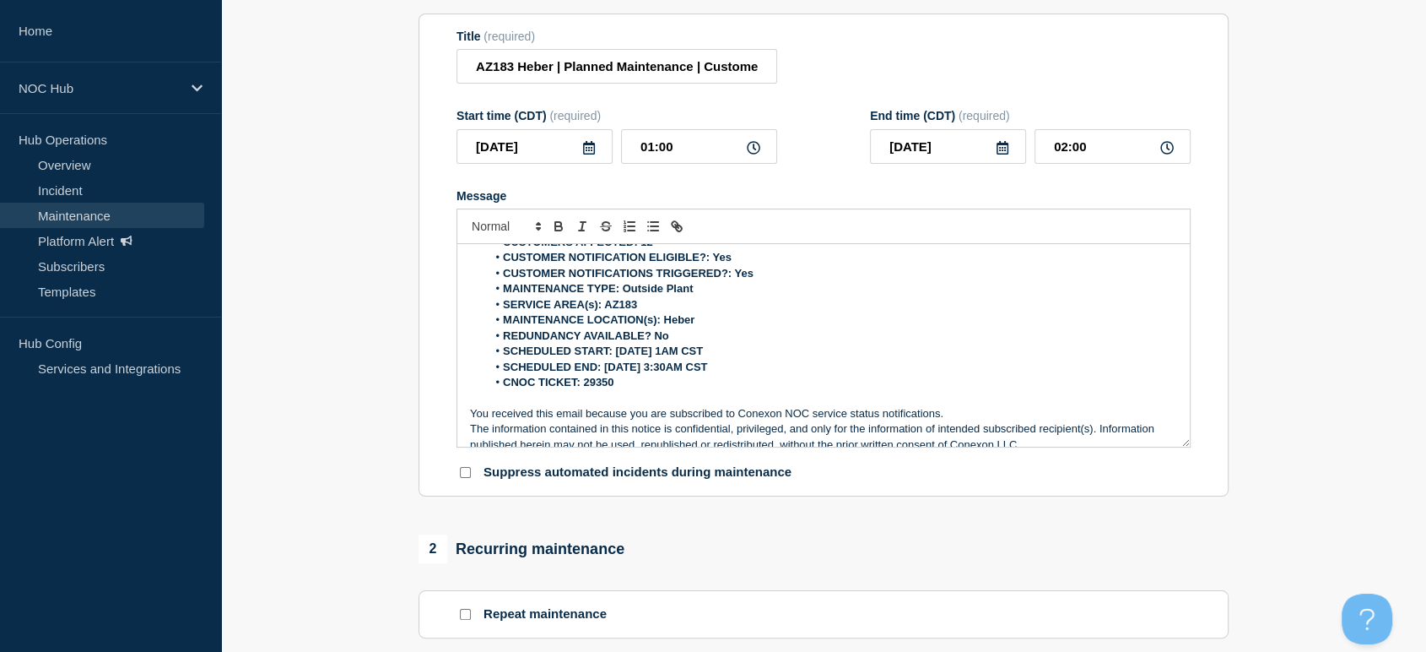
scroll to position [0, 0]
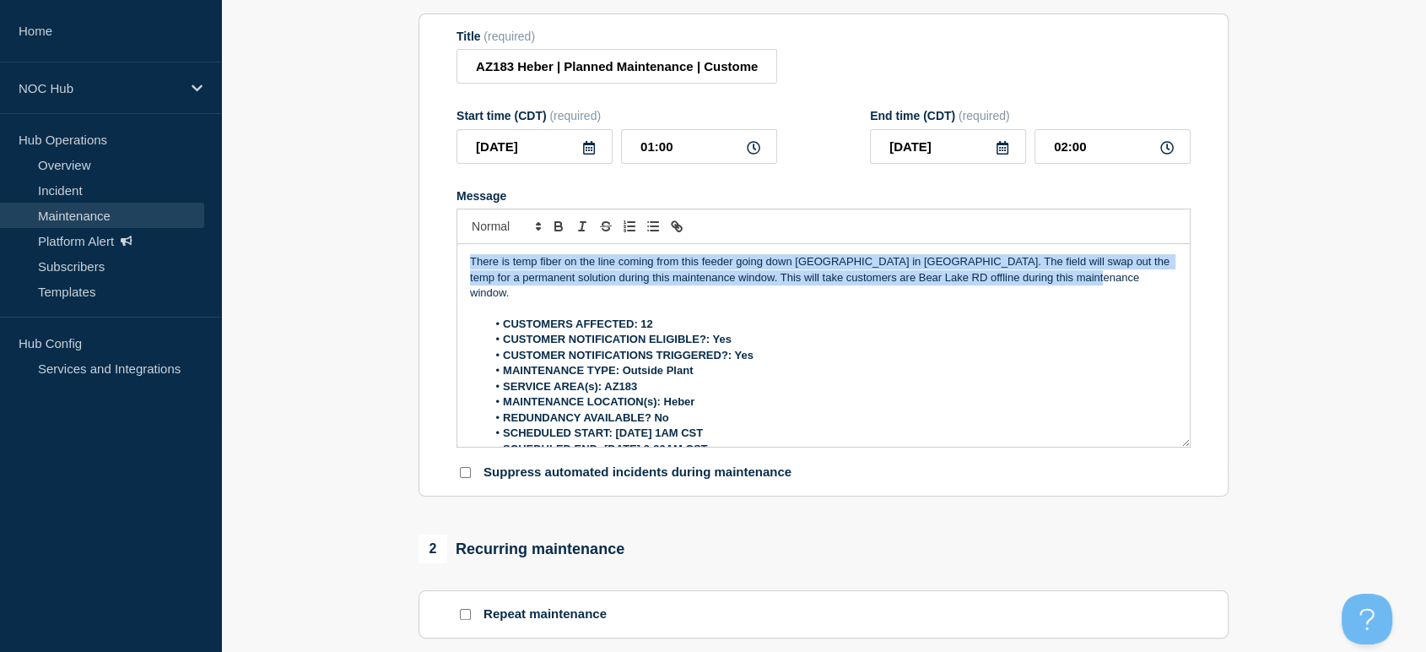
drag, startPoint x: 1084, startPoint y: 287, endPoint x: 464, endPoint y: 272, distance: 619.7
click at [464, 272] on div "There is temp fiber on the line coming from this feeder going down Bear Lake RD…" at bounding box center [823, 345] width 733 height 203
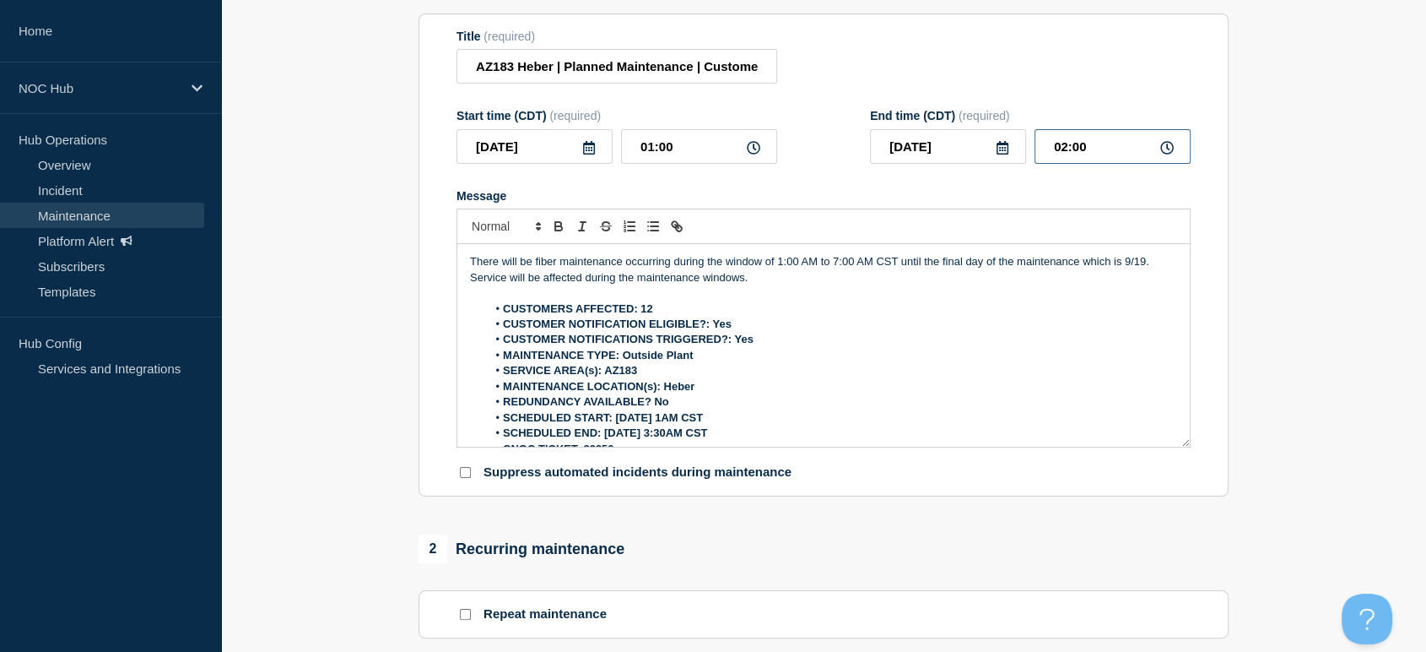
click at [1064, 153] on input "02:00" at bounding box center [1113, 146] width 156 height 35
click at [1128, 156] on input "03:00" at bounding box center [1113, 146] width 156 height 35
click at [1080, 152] on input "03:00" at bounding box center [1113, 146] width 156 height 35
type input "03:30"
click at [1004, 151] on icon at bounding box center [1003, 148] width 14 height 14
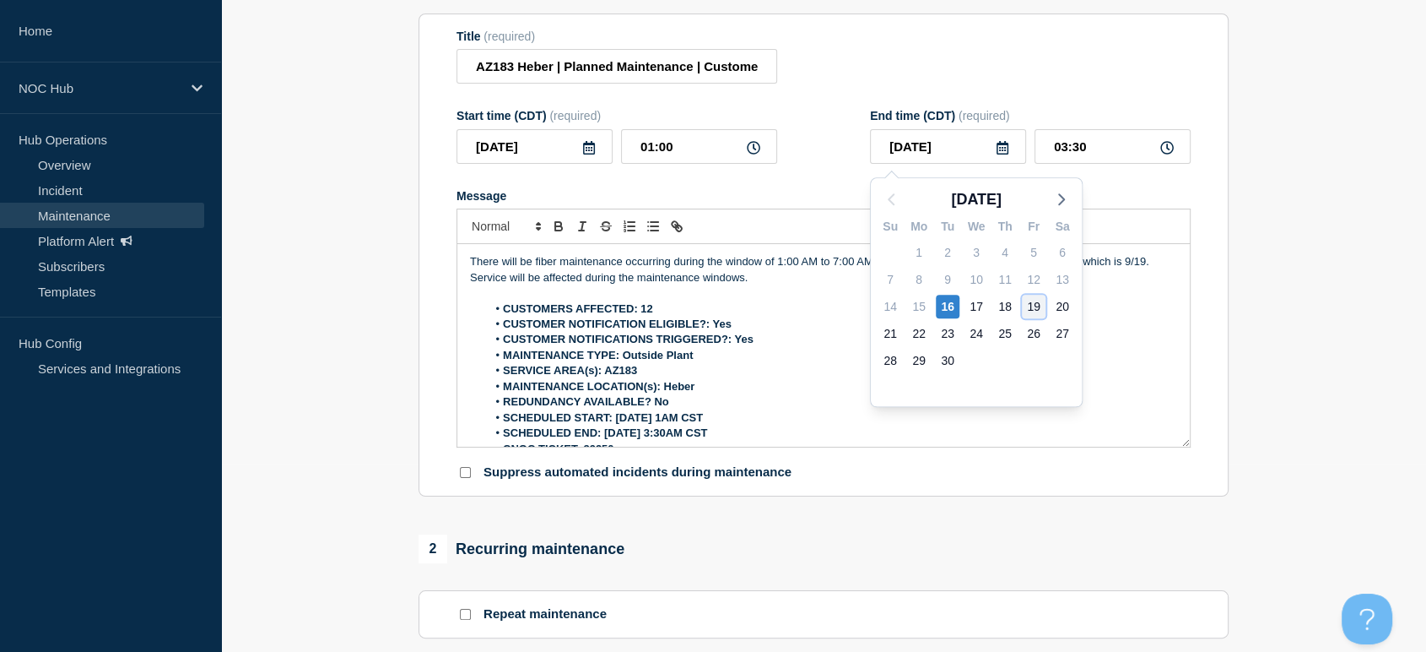
click at [1030, 302] on div "19" at bounding box center [1034, 307] width 24 height 24
type input "2025-09-19"
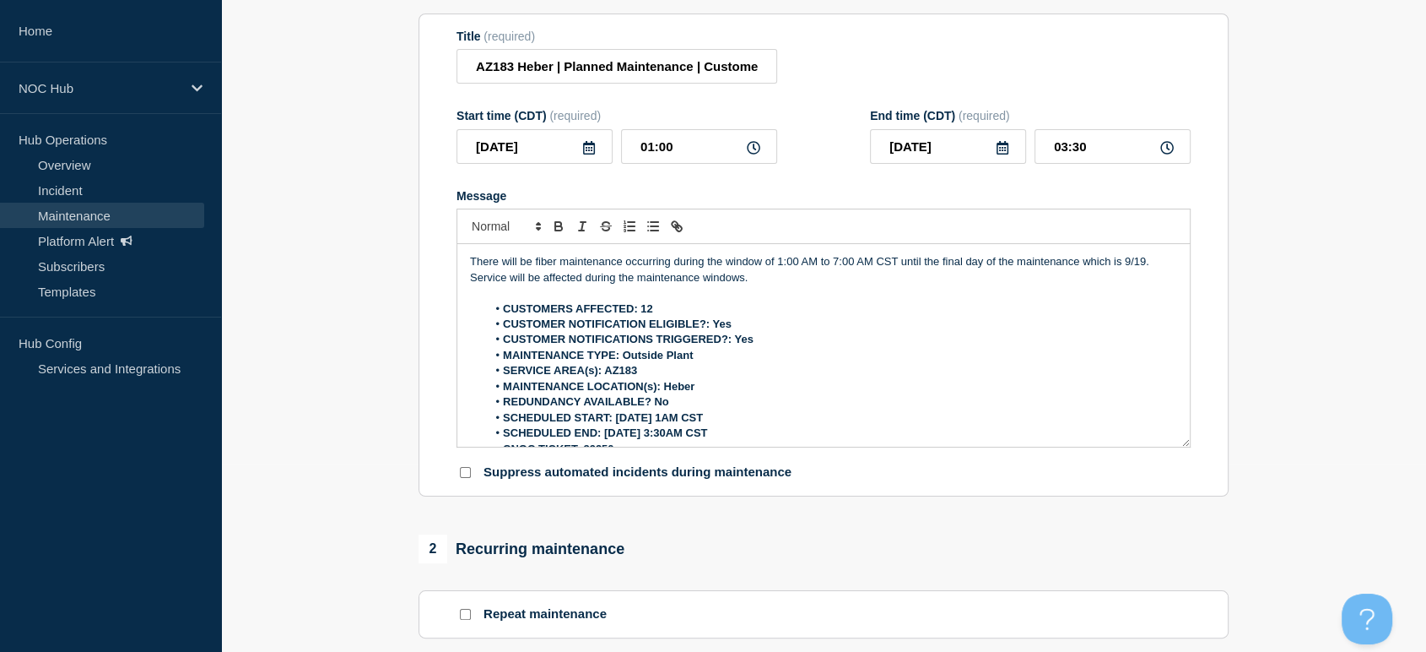
click at [1285, 122] on section "1 Provide details Title (required) AZ183 Heber | Planned Maintenance | Customer…" at bounding box center [823, 588] width 1205 height 1260
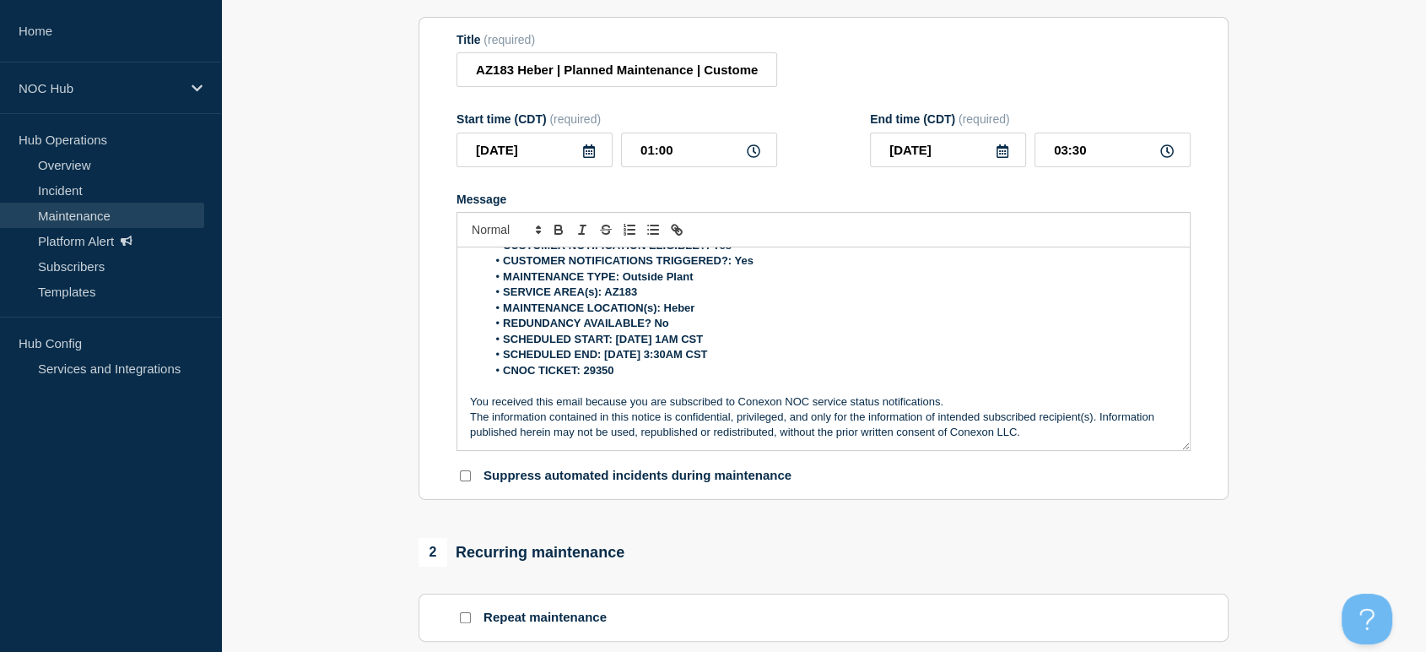
scroll to position [187, 0]
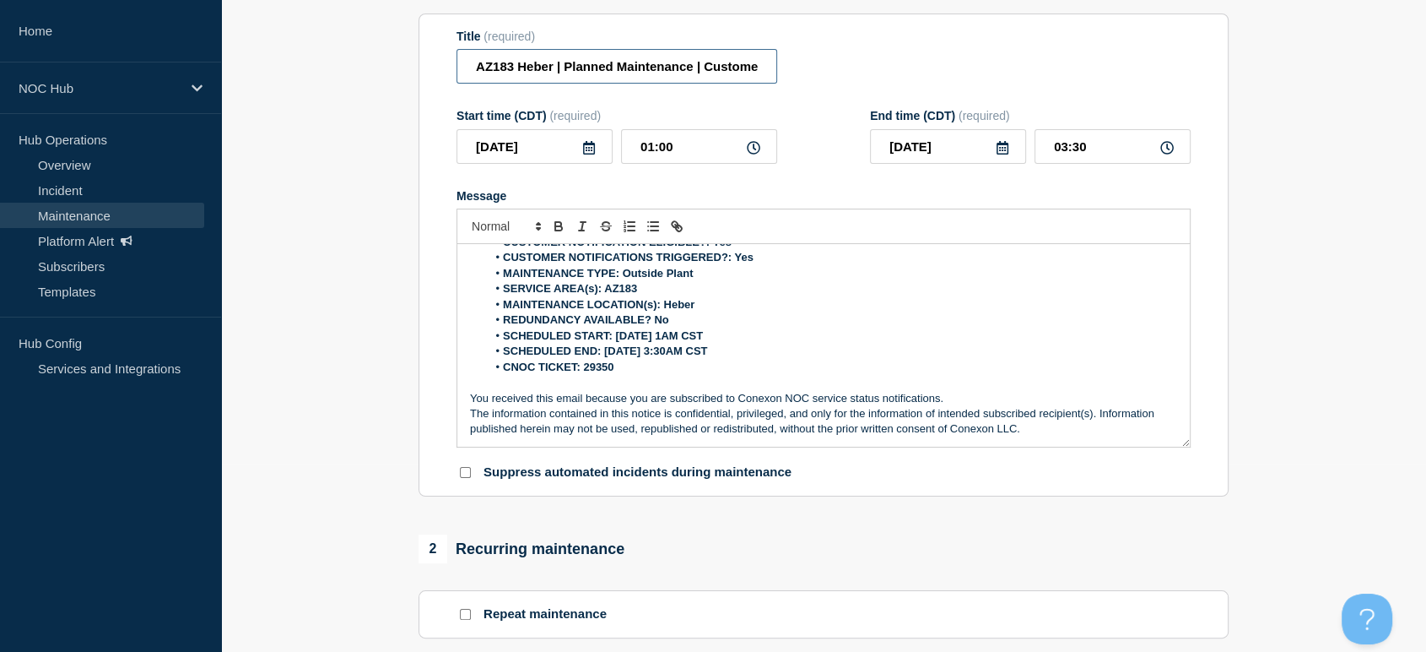
click at [760, 67] on input "AZ183 Heber | Planned Maintenance | Customers Affected" at bounding box center [617, 66] width 321 height 35
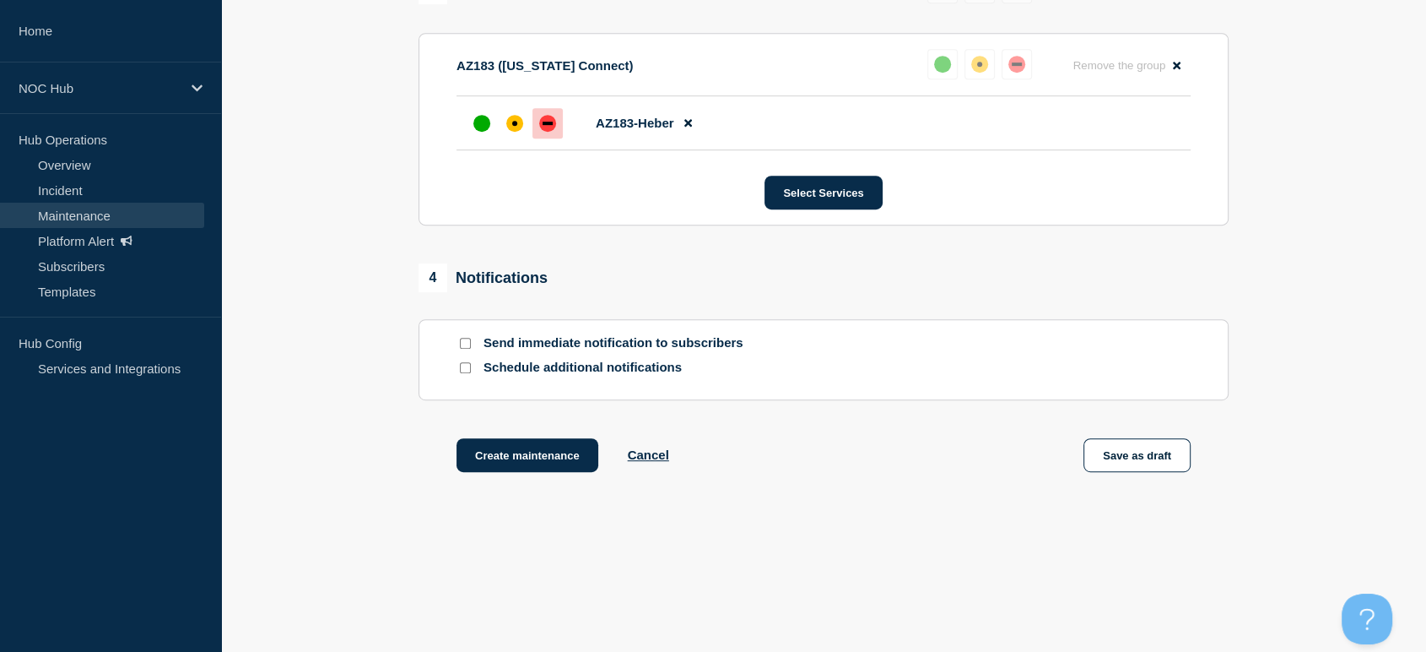
scroll to position [912, 0]
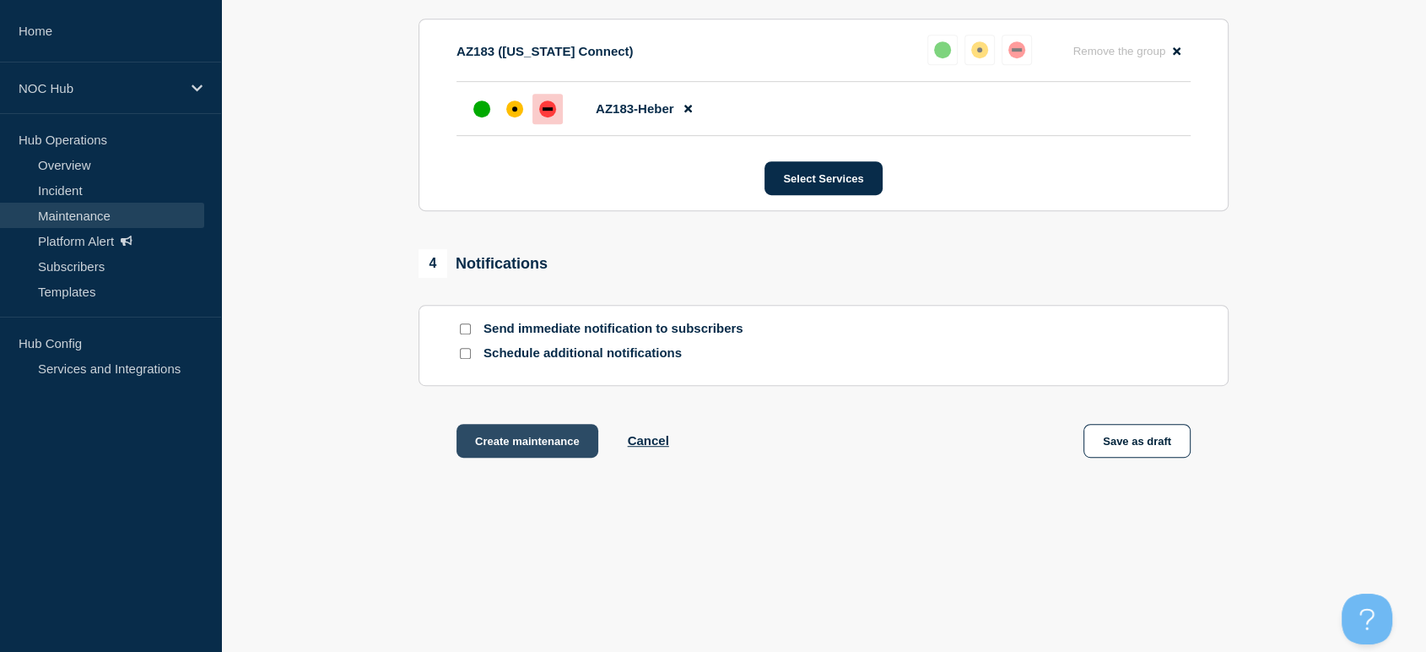
click at [527, 445] on button "Create maintenance" at bounding box center [528, 441] width 142 height 34
